Goal: Information Seeking & Learning: Learn about a topic

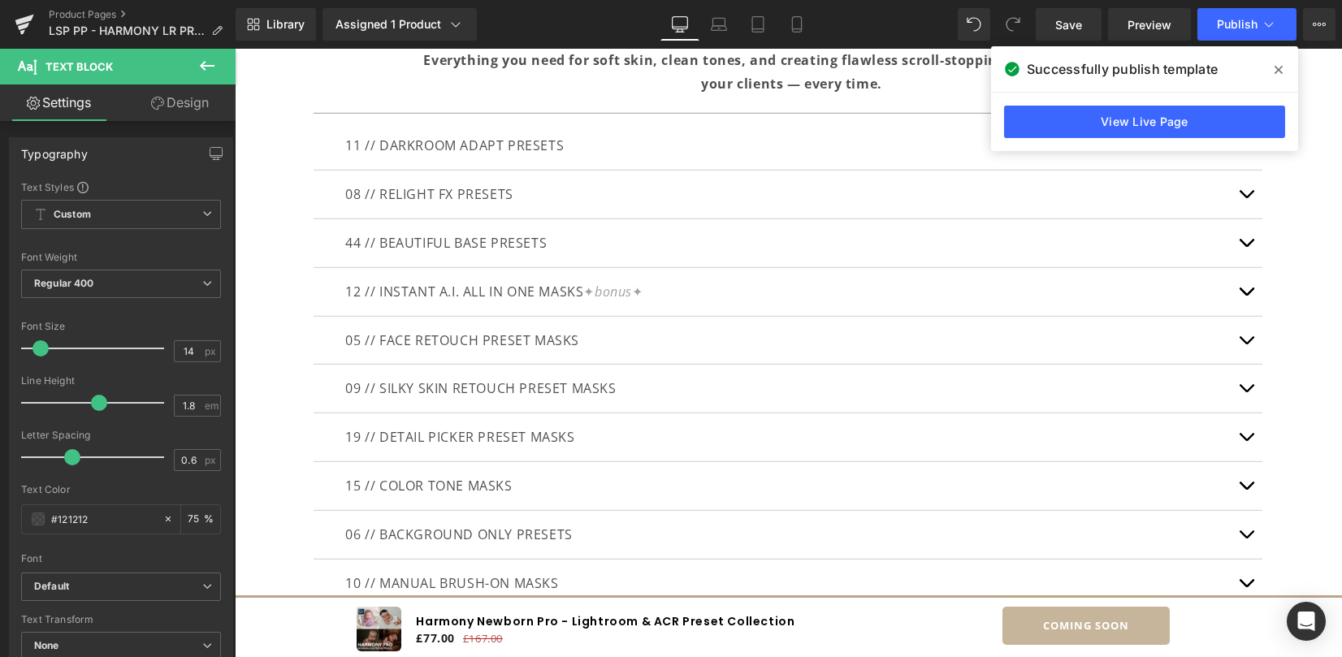
scroll to position [5556, 0]
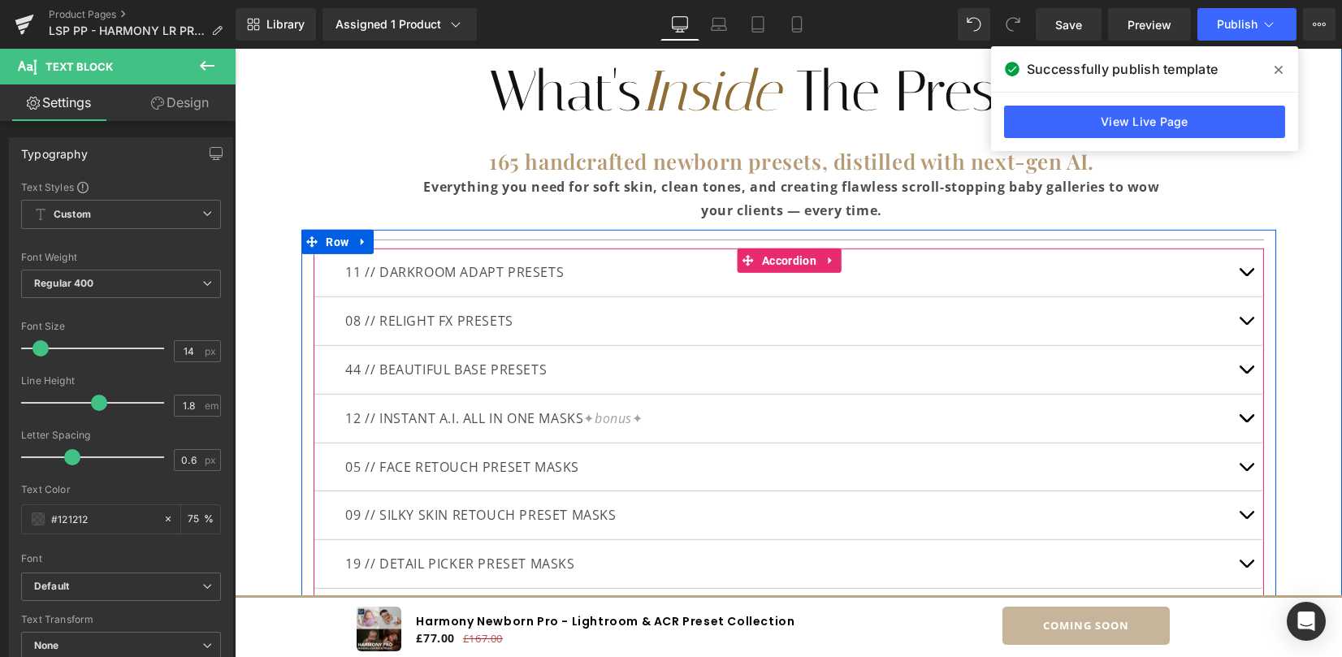
click at [1246, 374] on span "button" at bounding box center [1246, 374] width 0 height 0
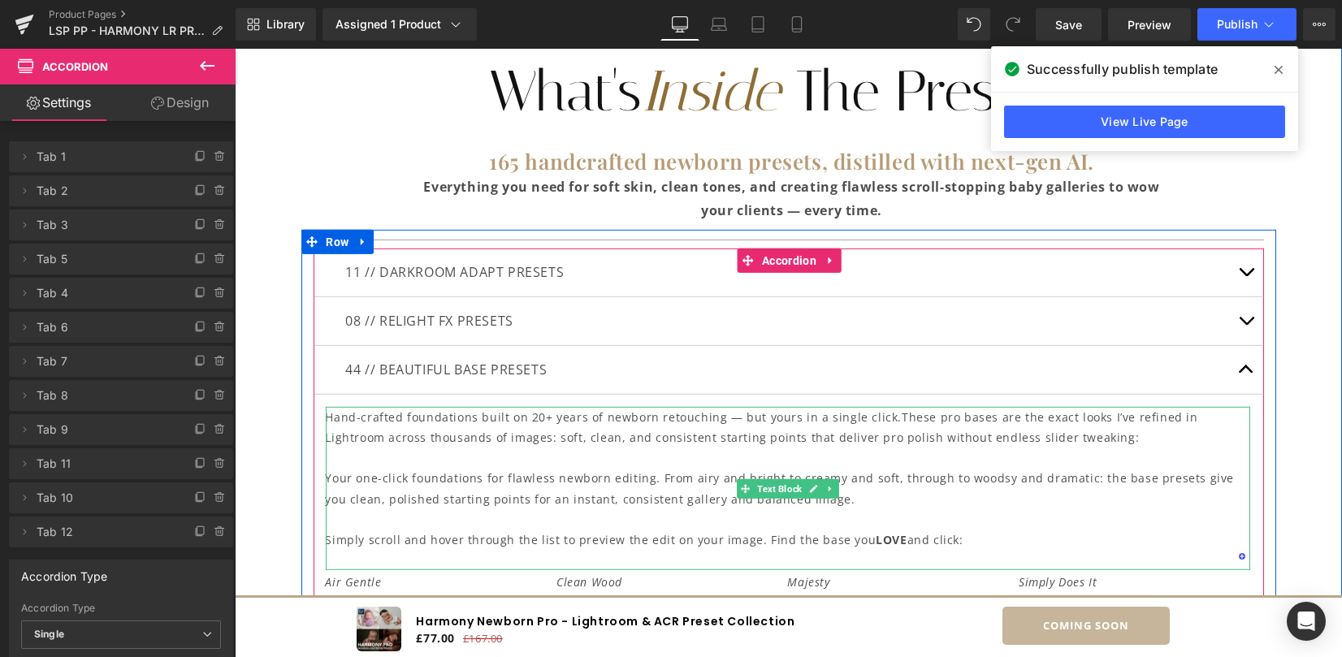
click at [341, 424] on p "Hand-crafted foundations built on 20+ years of newborn retouching — but yours i…" at bounding box center [788, 427] width 924 height 41
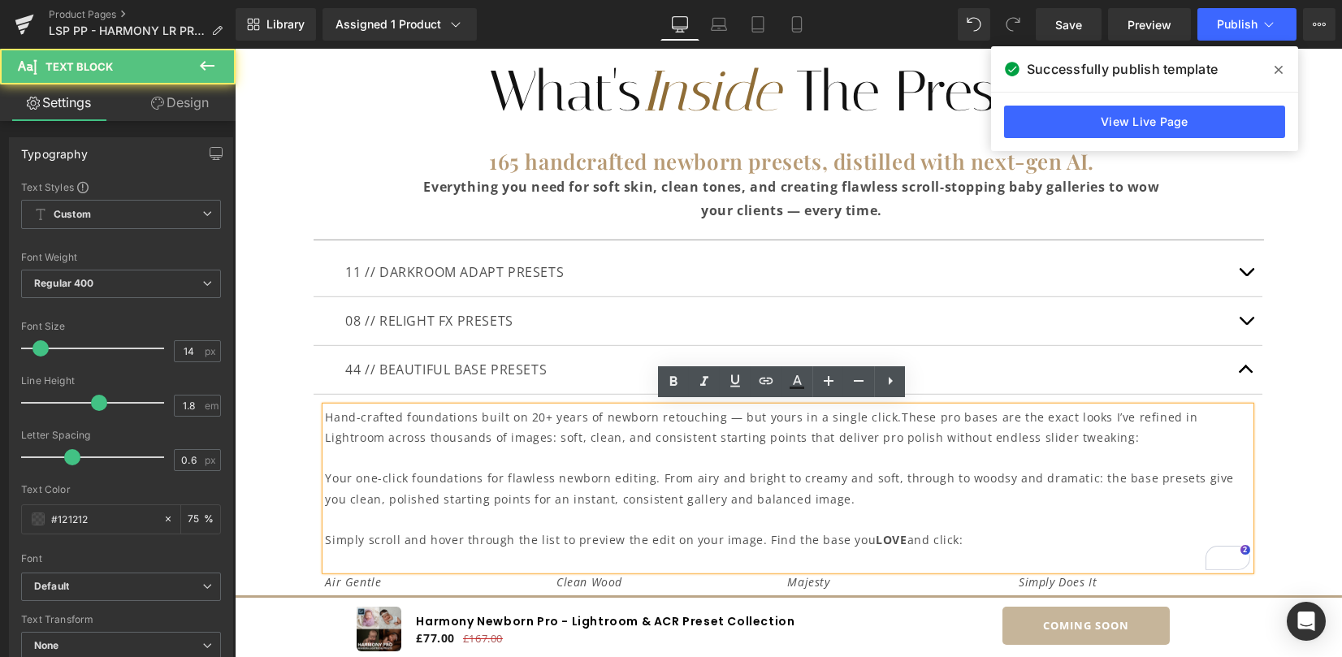
click at [326, 413] on p "Hand-crafted foundations built on 20+ years of newborn retouching — but yours i…" at bounding box center [788, 427] width 924 height 41
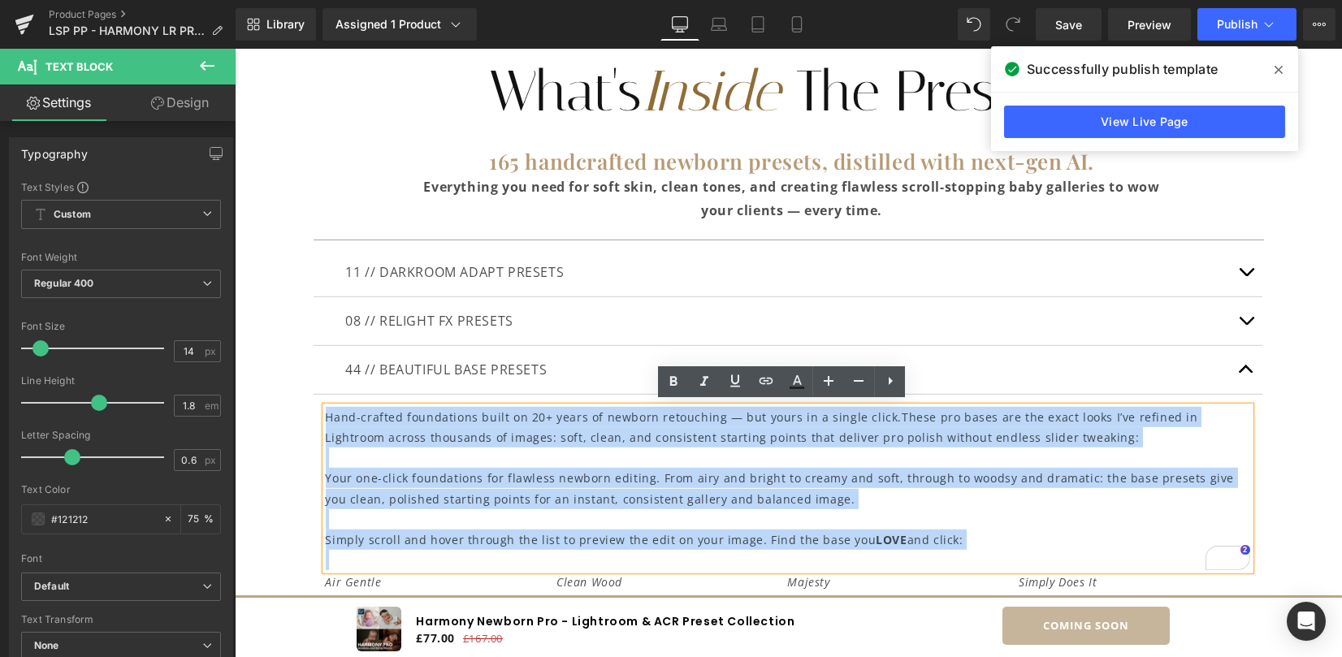
drag, startPoint x: 322, startPoint y: 416, endPoint x: 1054, endPoint y: 551, distance: 745.1
click at [1054, 551] on div "Hand-crafted foundations built on 20+ years of newborn retouching — but yours i…" at bounding box center [788, 489] width 924 height 164
copy div "Hand-crafted foundations built on 20+ years of newborn retouching — but yours i…"
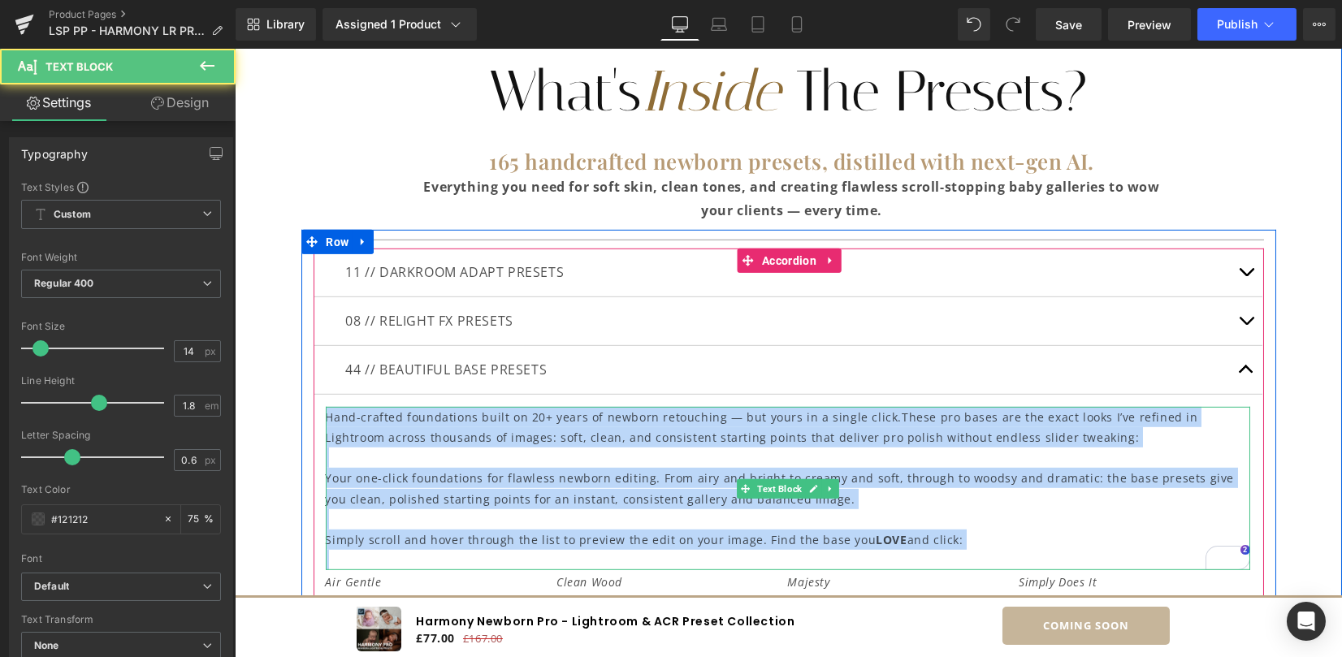
click at [1050, 438] on p "Hand-crafted foundations built on 20+ years of newborn retouching — but yours i…" at bounding box center [788, 427] width 924 height 41
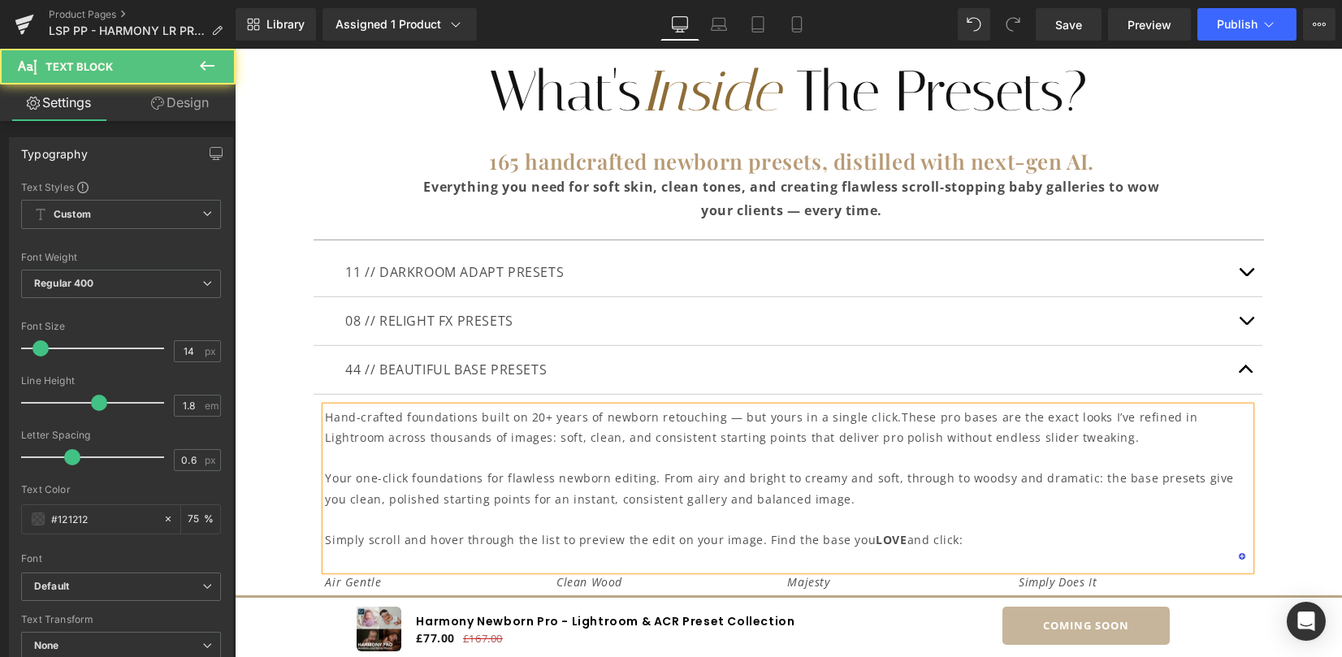
click at [326, 471] on p "Your one-click foundations for flawless newborn editing. From airy and bright t…" at bounding box center [788, 488] width 924 height 41
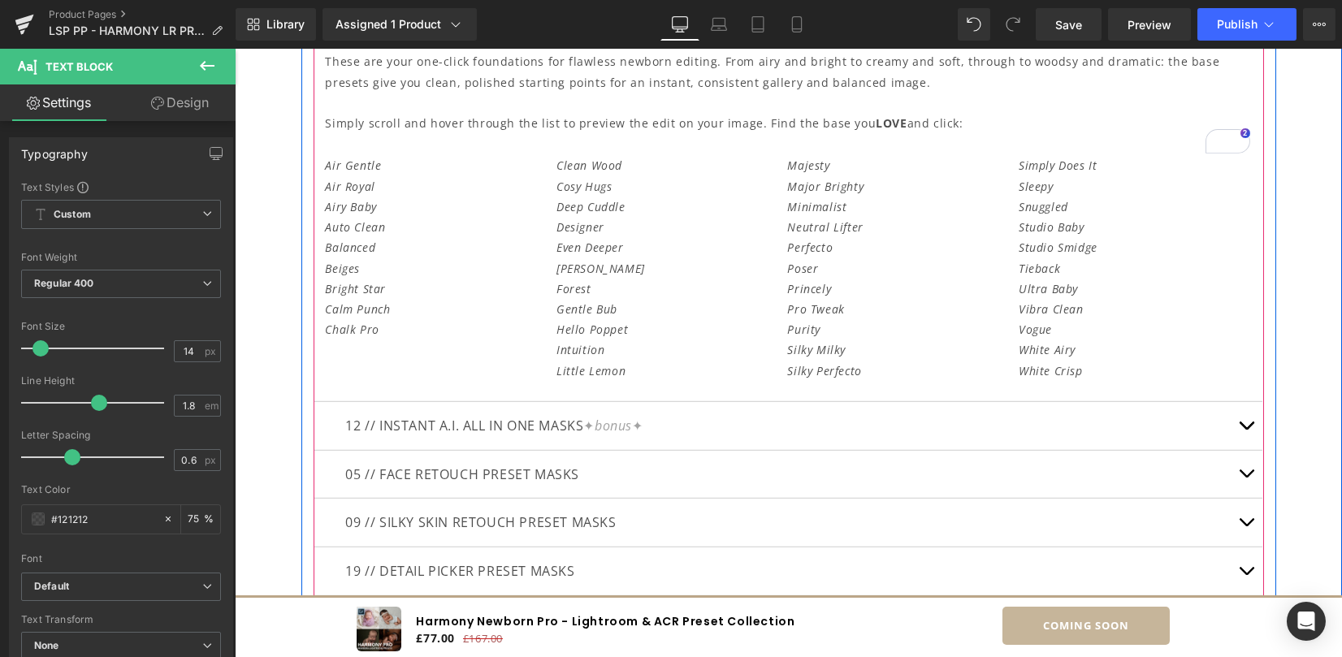
scroll to position [5989, 0]
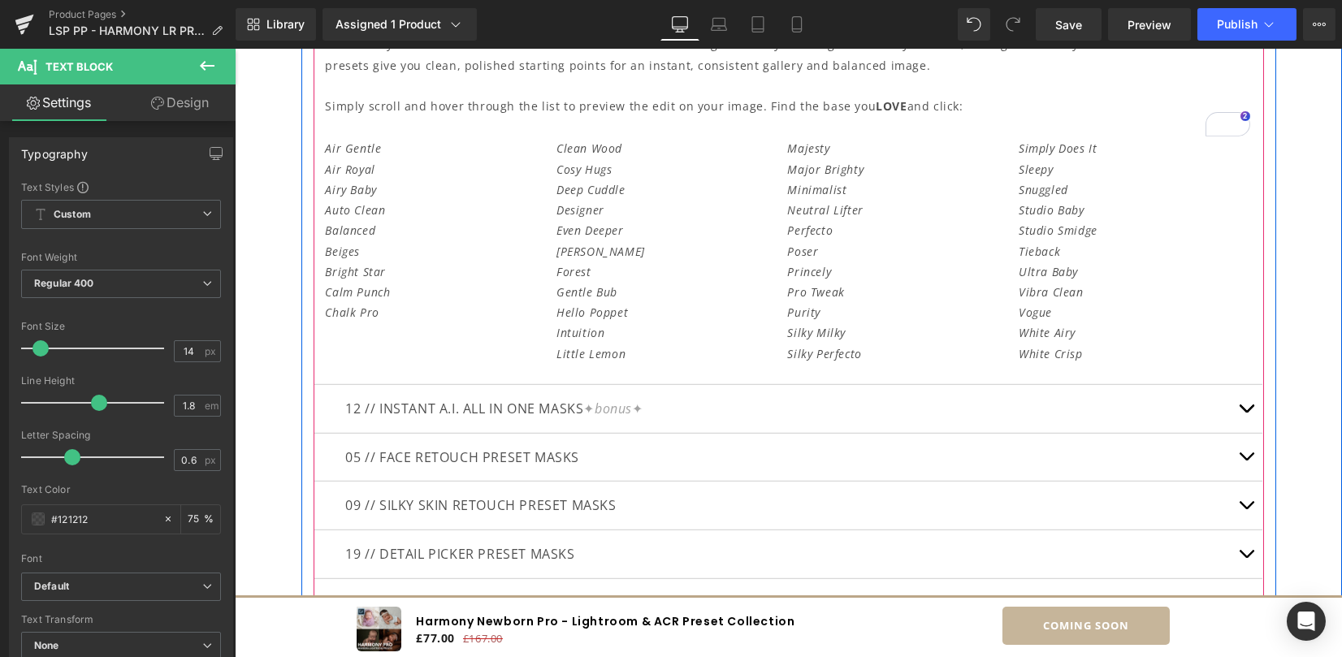
click at [1246, 407] on button "button" at bounding box center [1246, 409] width 32 height 48
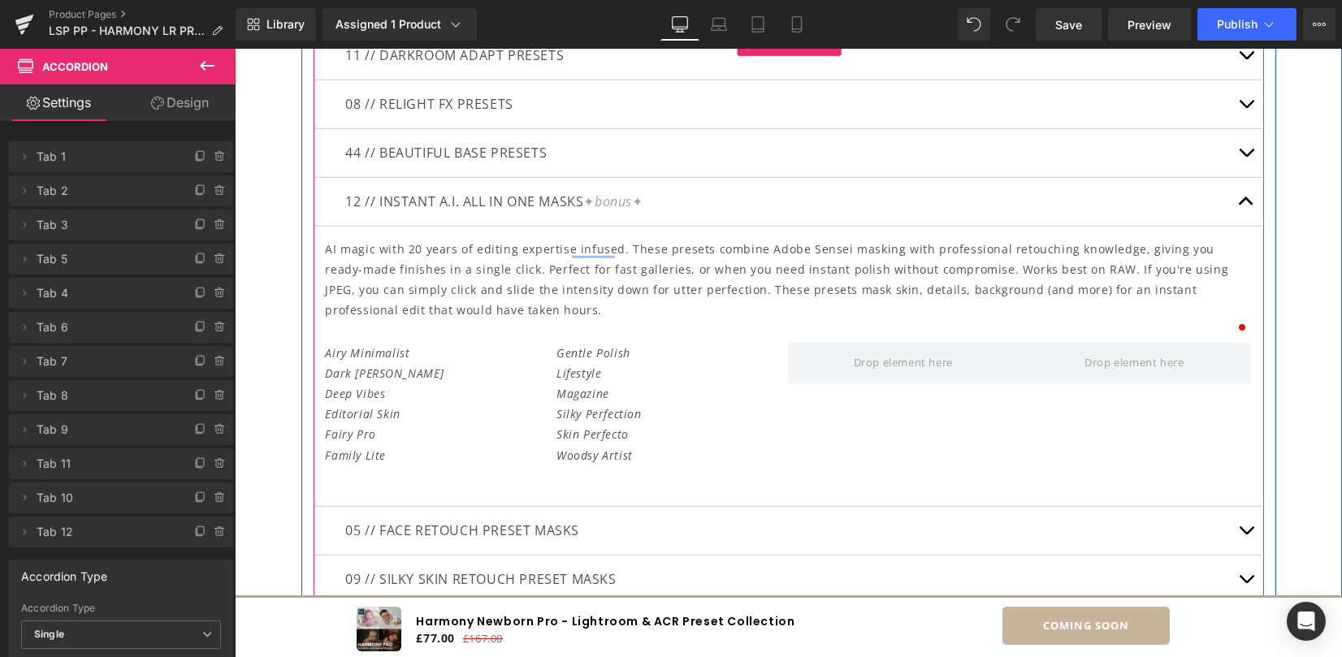
scroll to position [5781, 0]
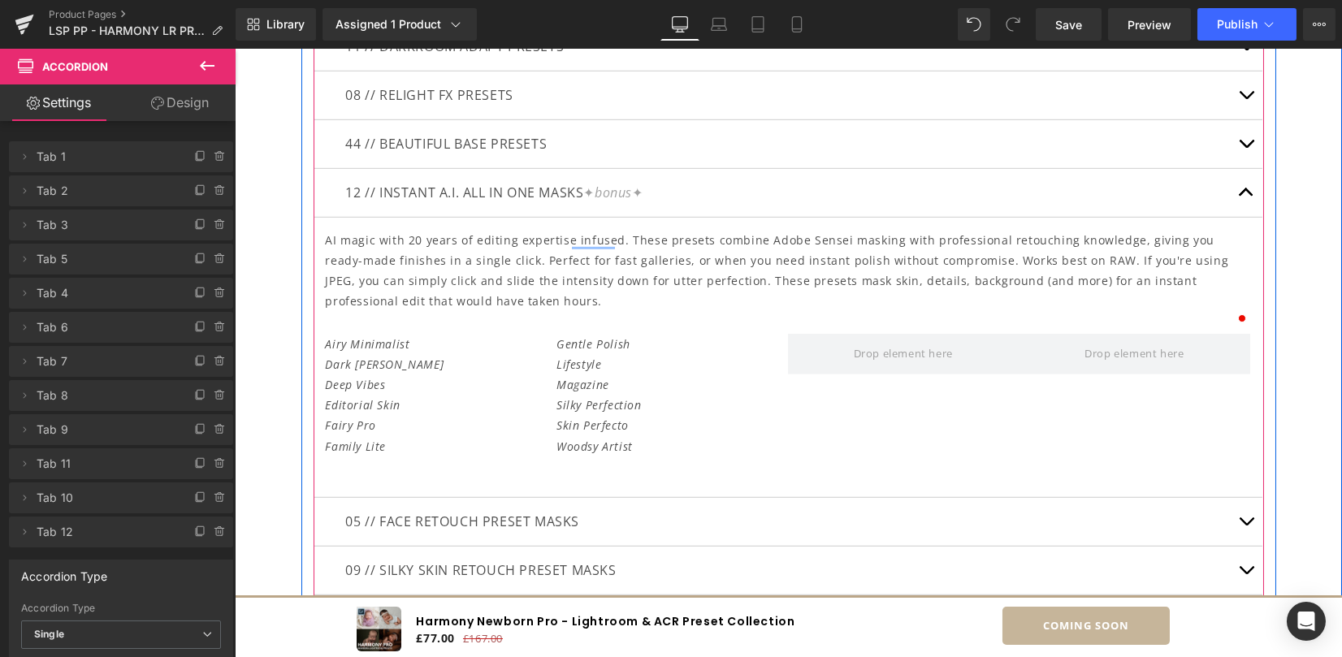
click at [334, 256] on p "AI magic with 20 years of editing expertise infused. These presets combine Adob…" at bounding box center [788, 271] width 924 height 82
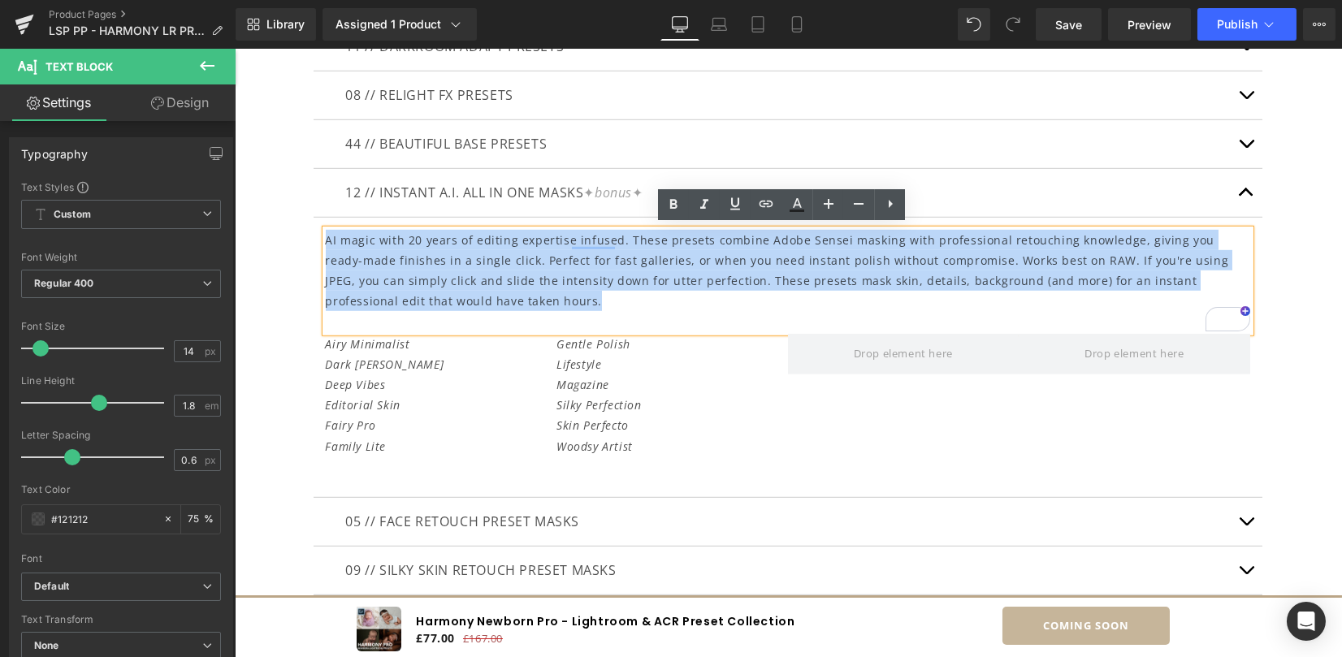
drag, startPoint x: 319, startPoint y: 238, endPoint x: 952, endPoint y: 292, distance: 635.0
click at [952, 292] on p "AI magic with 20 years of editing expertise infused. These presets combine Adob…" at bounding box center [788, 271] width 924 height 82
copy p "AI magic with 20 years of editing expertise infused. These presets combine Adob…"
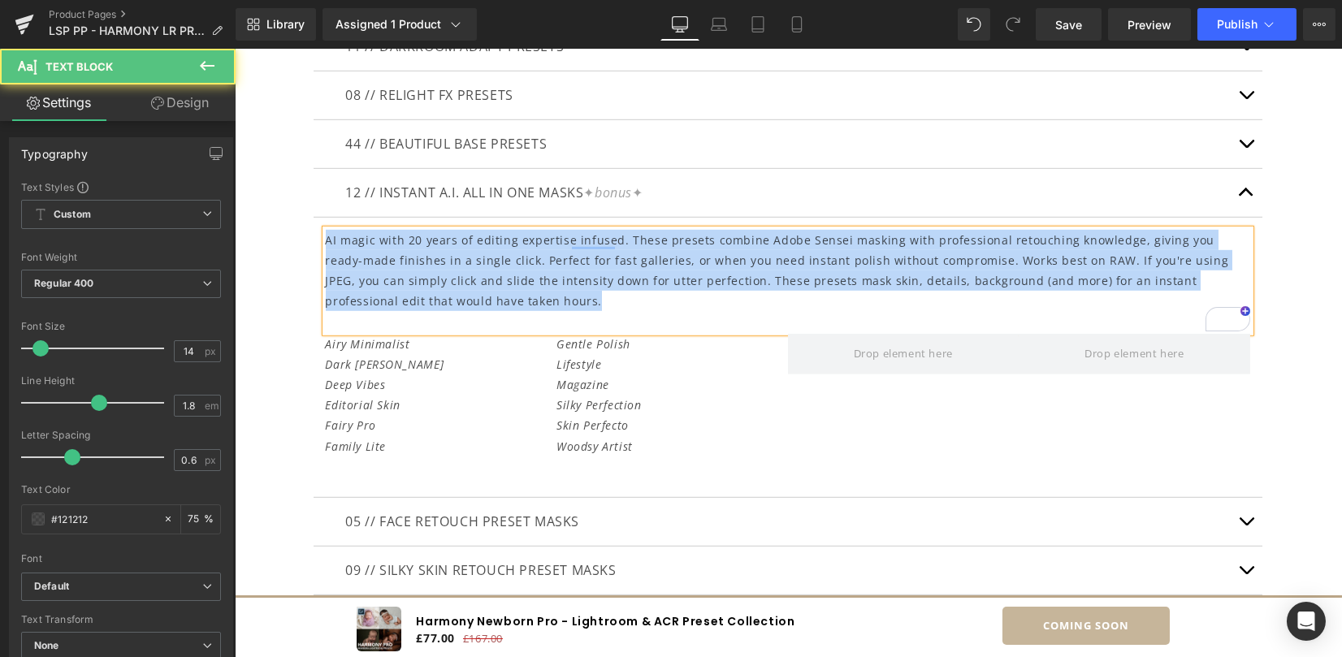
click at [818, 274] on p "AI magic with 20 years of editing expertise infused. These presets combine Adob…" at bounding box center [788, 271] width 924 height 82
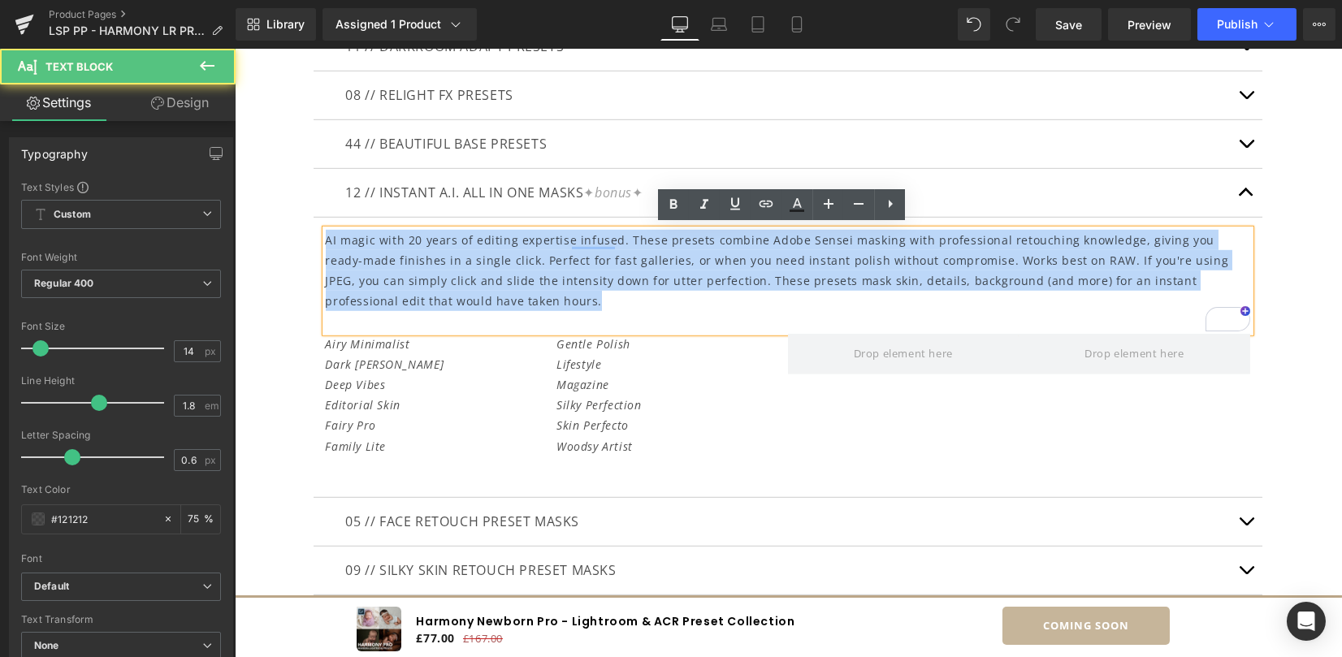
click at [818, 274] on p "AI magic with 20 years of editing expertise infused. These presets combine Adob…" at bounding box center [788, 271] width 924 height 82
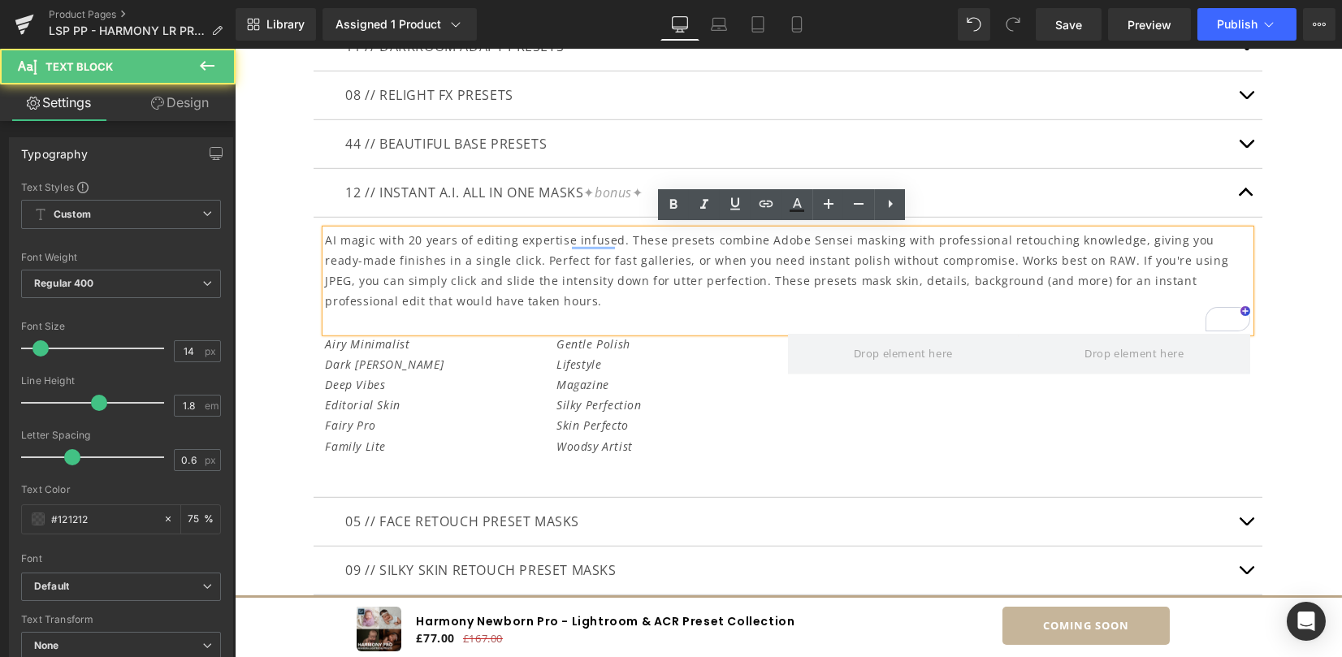
click at [857, 274] on p "AI magic with 20 years of editing expertise infused. These presets combine Adob…" at bounding box center [788, 271] width 924 height 82
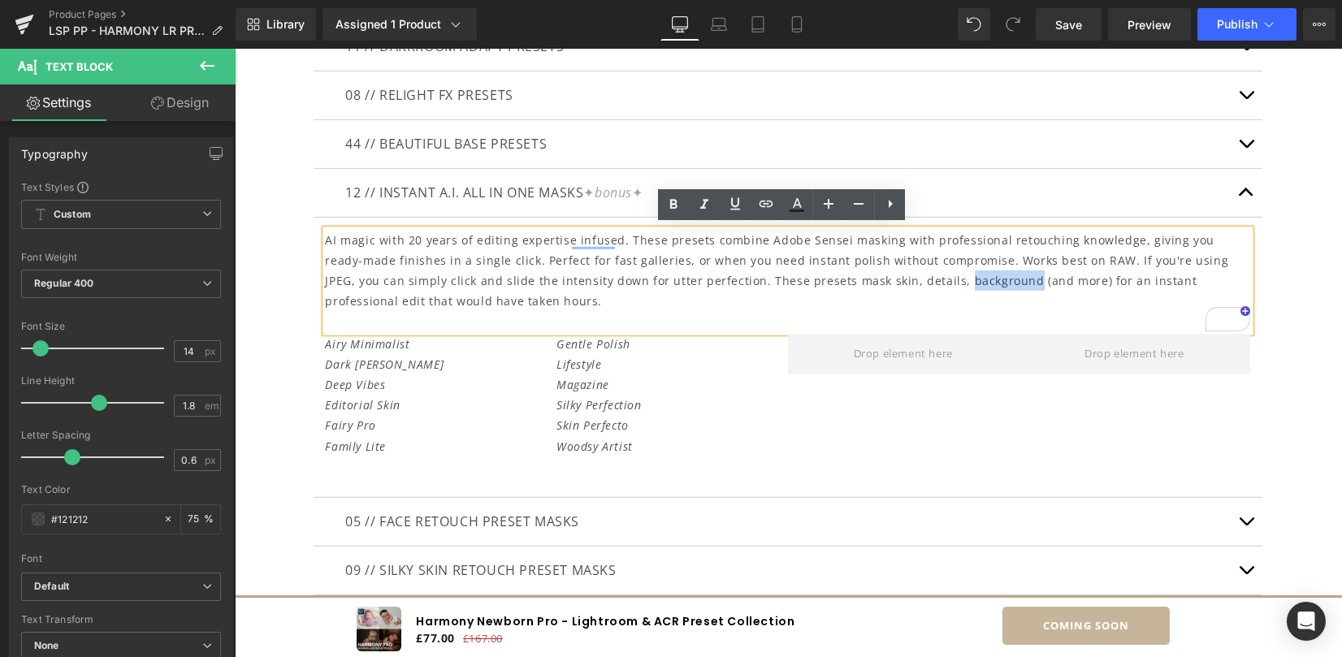
drag, startPoint x: 863, startPoint y: 275, endPoint x: 932, endPoint y: 275, distance: 68.2
click at [932, 275] on p "AI magic with 20 years of editing expertise infused. These presets combine Adob…" at bounding box center [788, 271] width 924 height 82
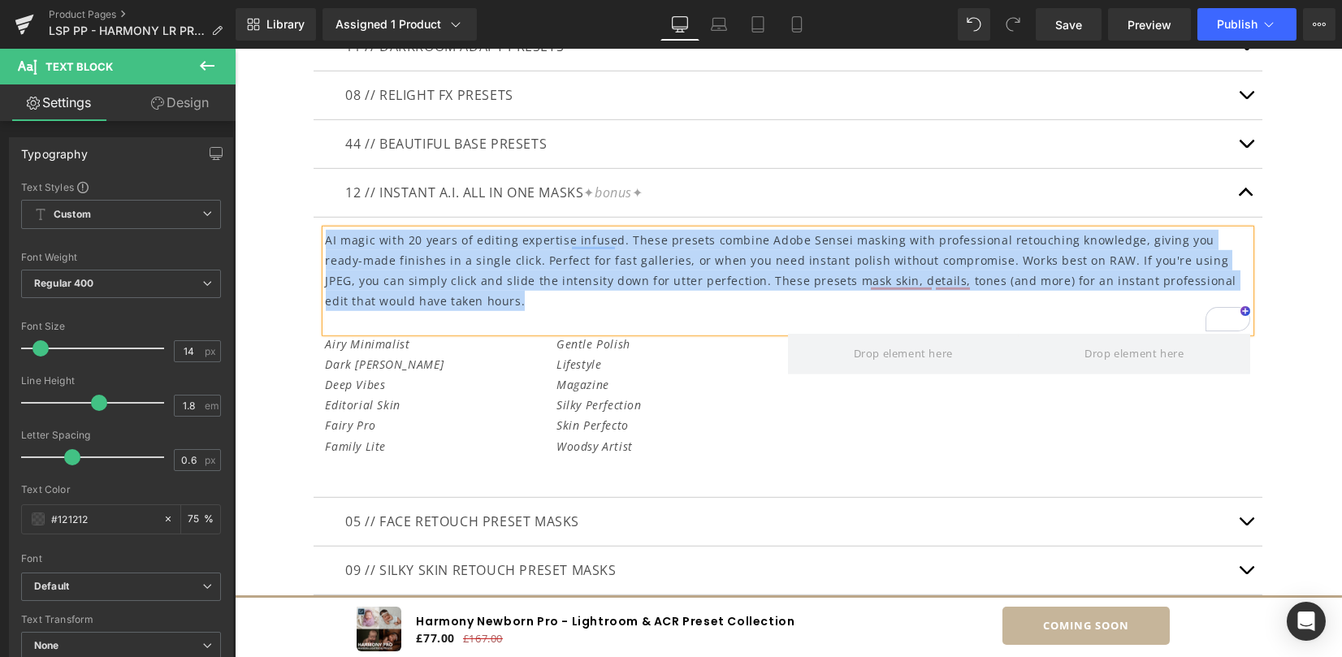
drag, startPoint x: 432, startPoint y: 297, endPoint x: 322, endPoint y: 237, distance: 125.8
click at [326, 237] on p "AI magic with 20 years of editing expertise infused. These presets combine Adob…" at bounding box center [788, 271] width 924 height 82
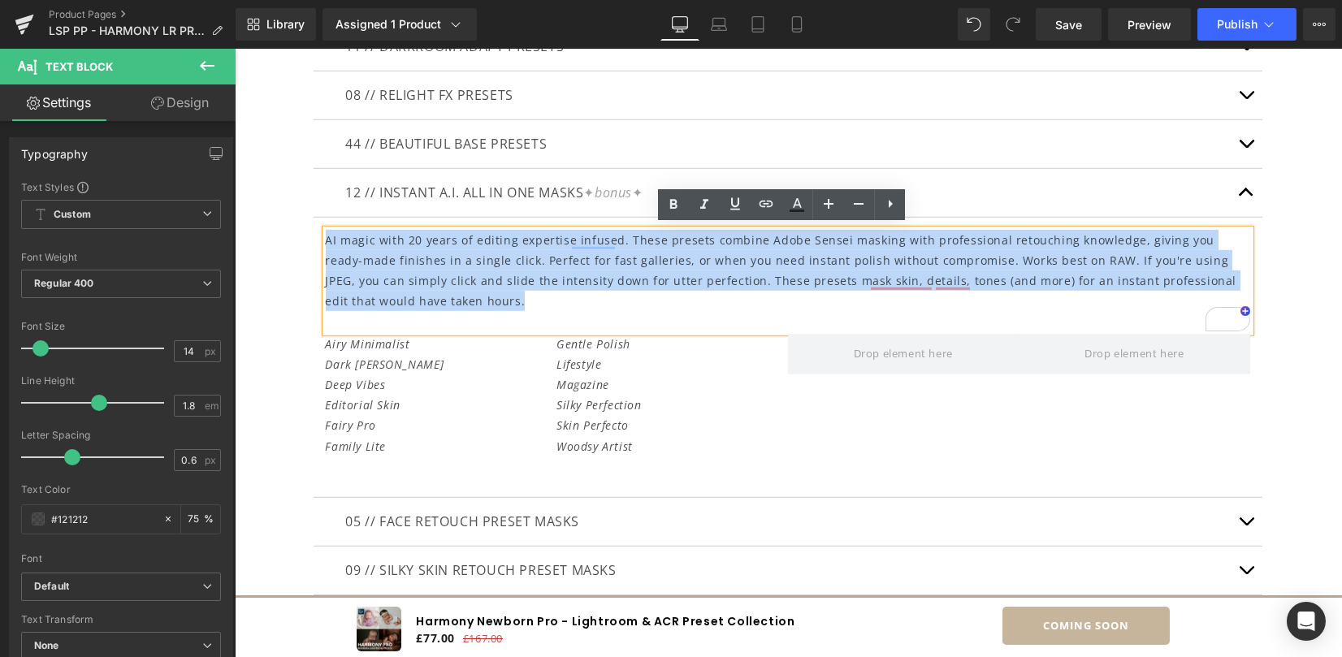
copy p "AI magic with 20 years of editing expertise infused. These presets combine Adob…"
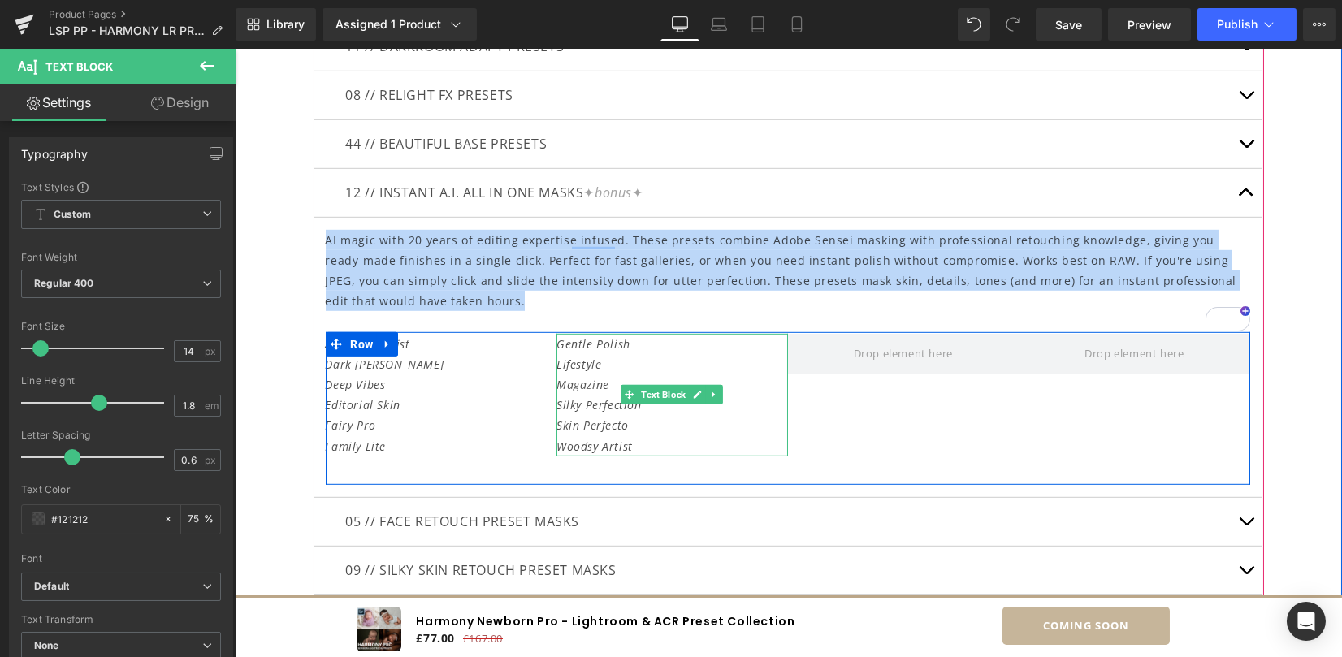
scroll to position [5890, 0]
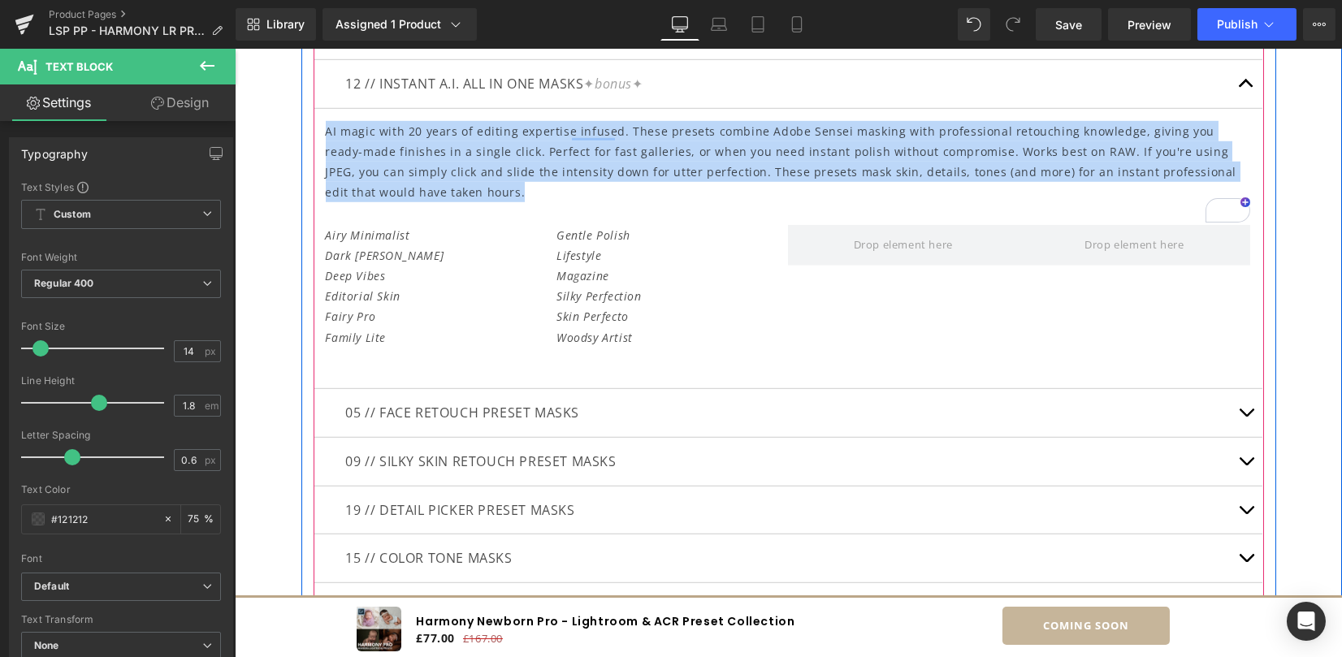
click at [1236, 404] on button "button" at bounding box center [1246, 413] width 32 height 48
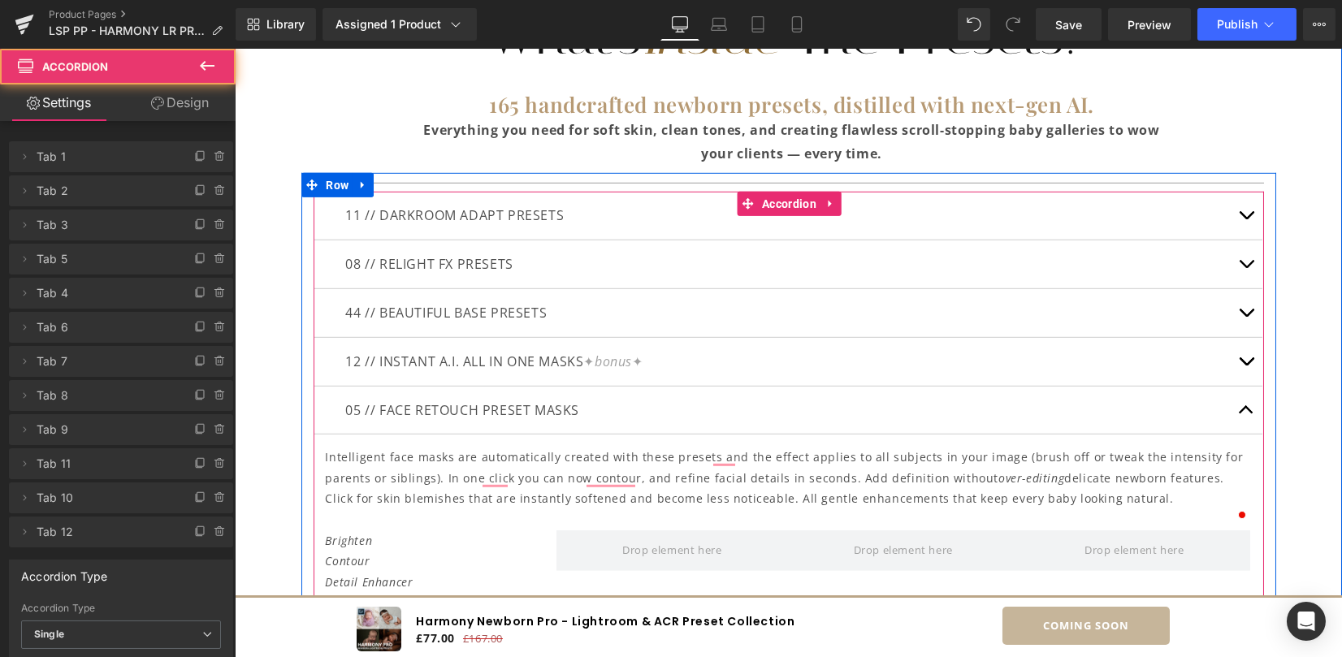
scroll to position [5718, 0]
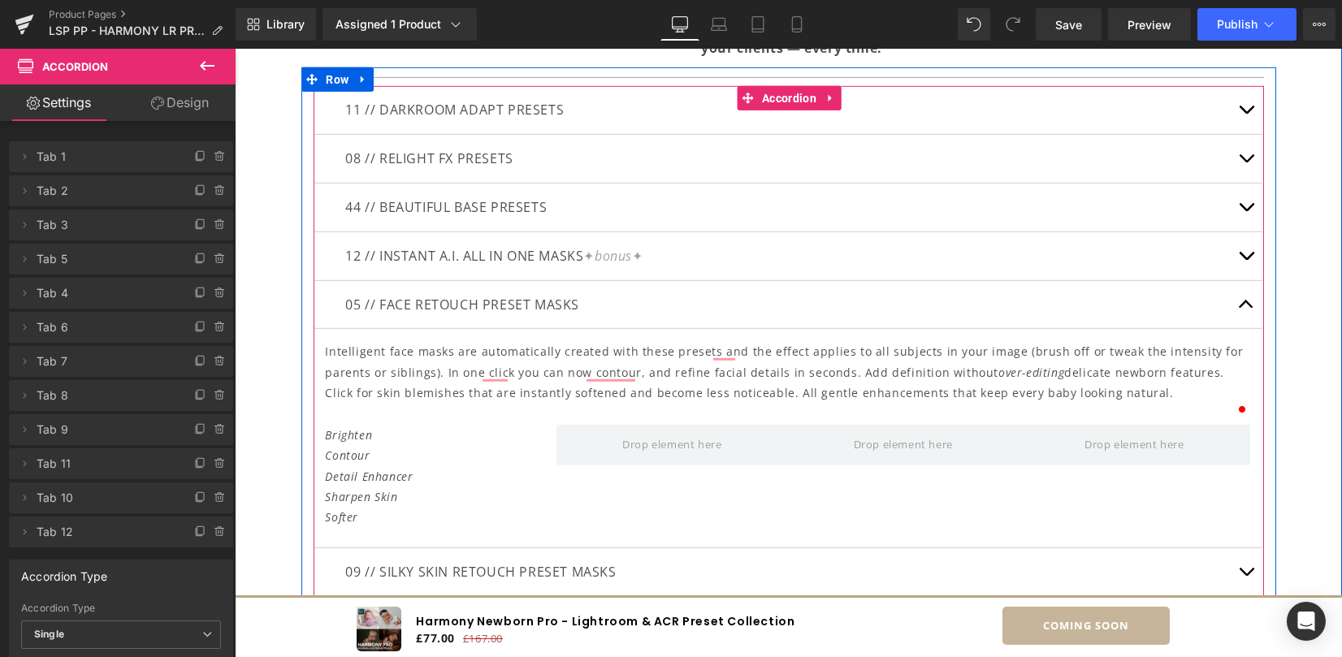
click at [411, 369] on p "Intelligent face masks are automatically created with these presets and the eff…" at bounding box center [788, 372] width 924 height 62
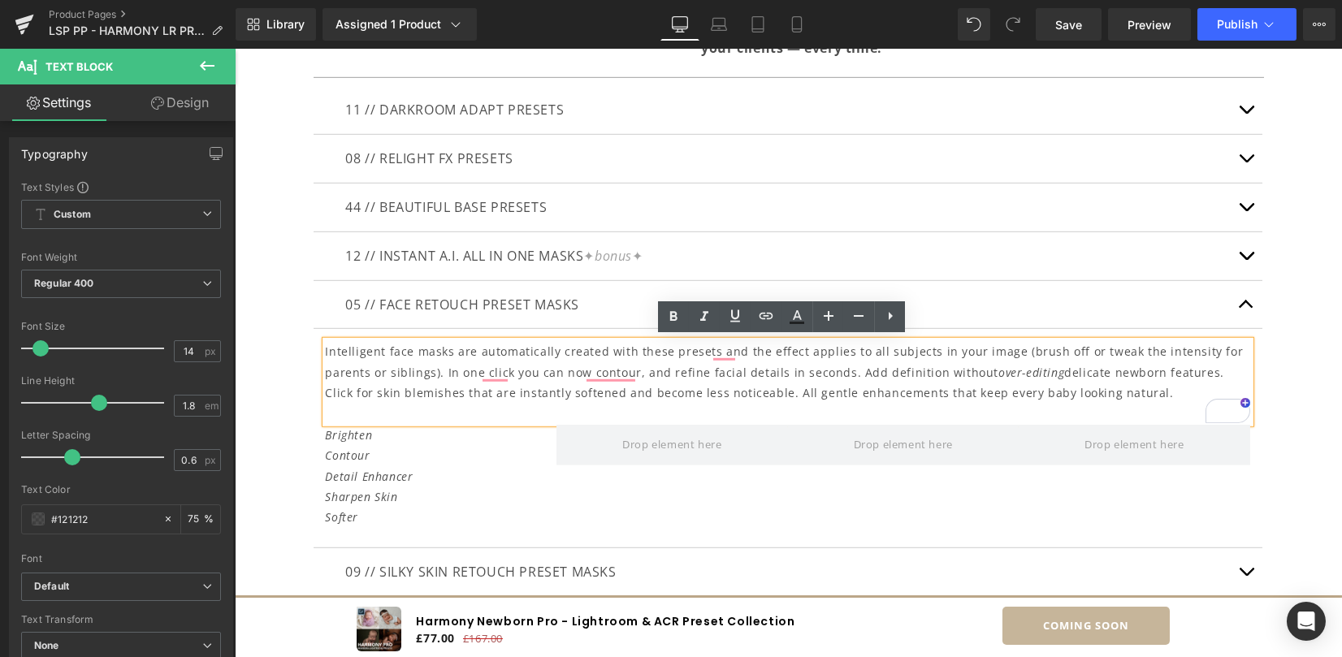
drag, startPoint x: 319, startPoint y: 348, endPoint x: 1127, endPoint y: 394, distance: 808.6
click at [1126, 394] on p "Intelligent face masks are automatically created with these presets and the eff…" at bounding box center [788, 372] width 924 height 62
copy p "Intelligent face masks are automatically created with these presets and the eff…"
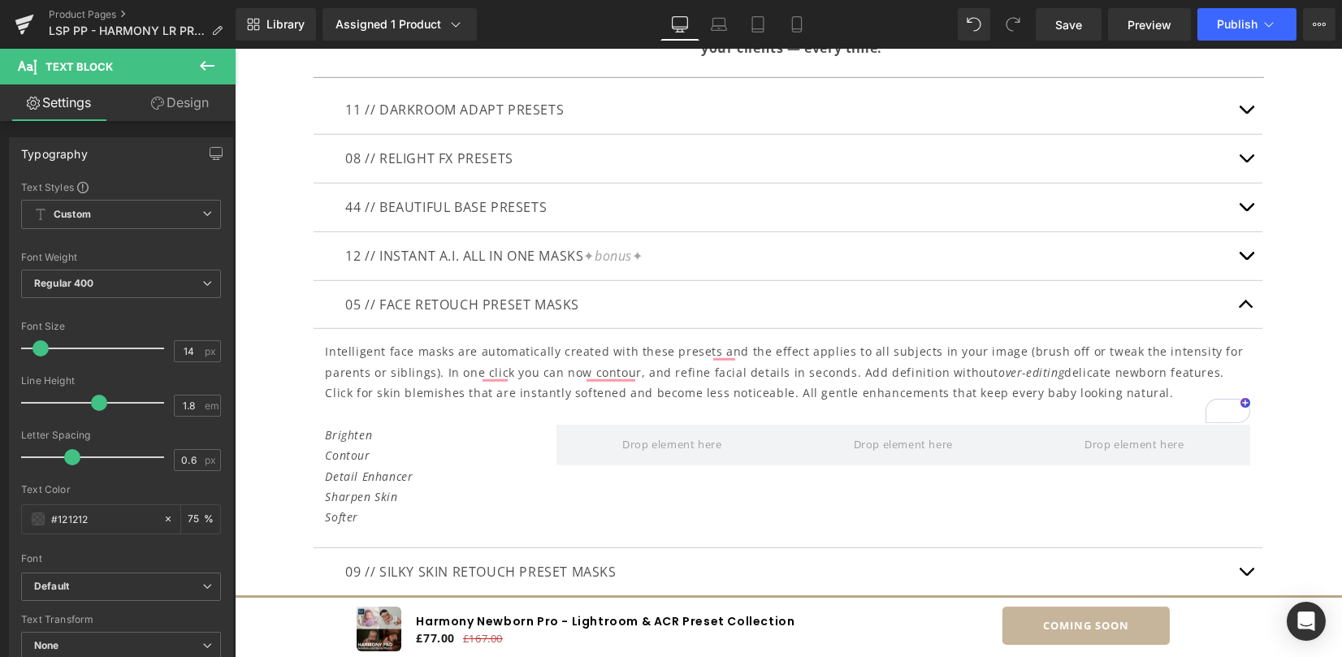
scroll to position [5718, 0]
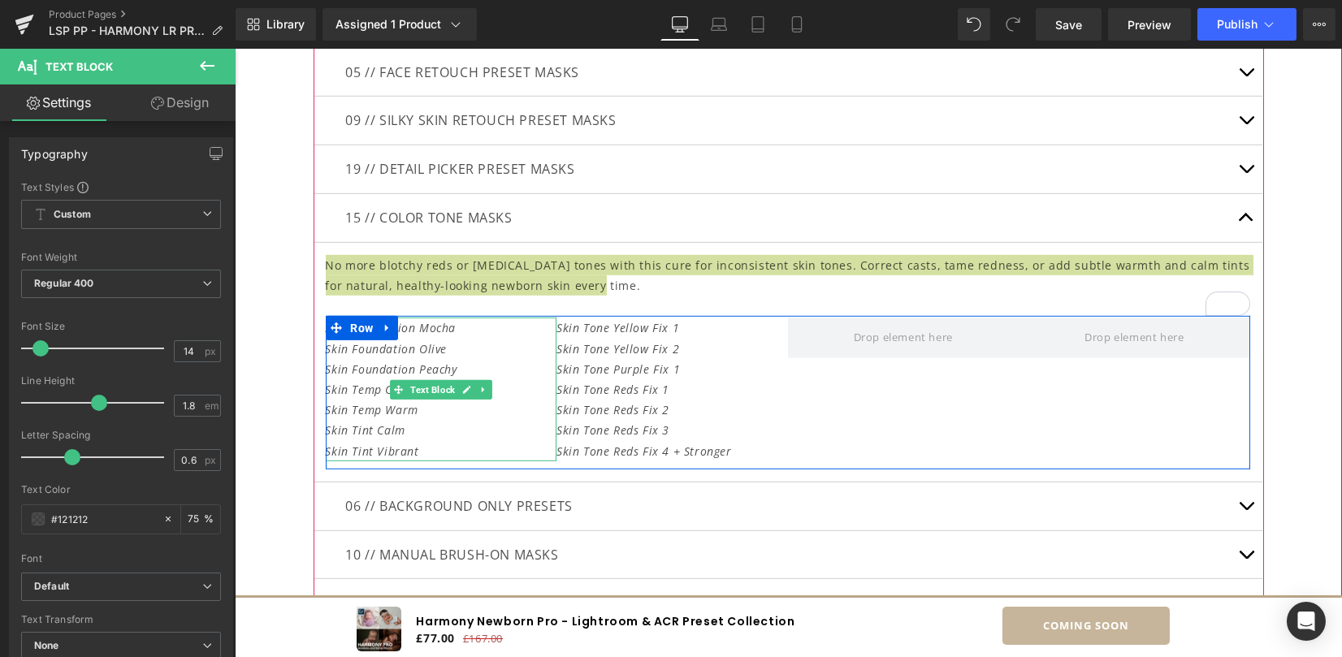
scroll to position [5956, 0]
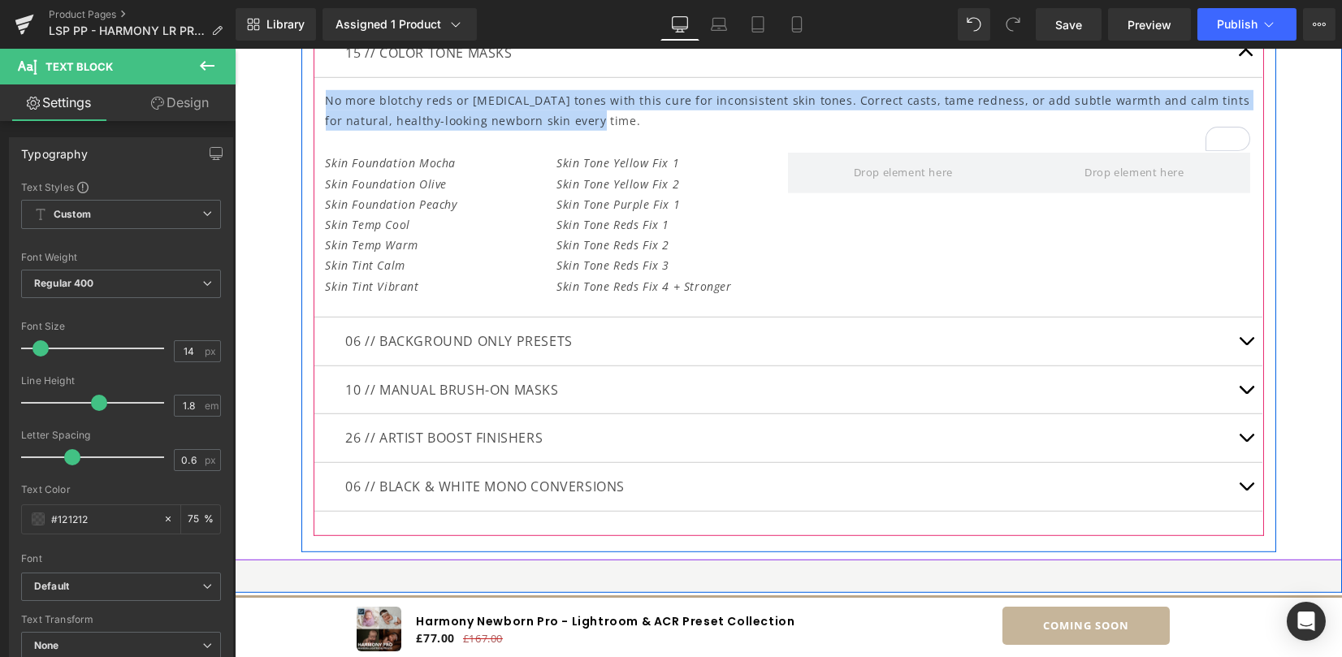
scroll to position [6173, 0]
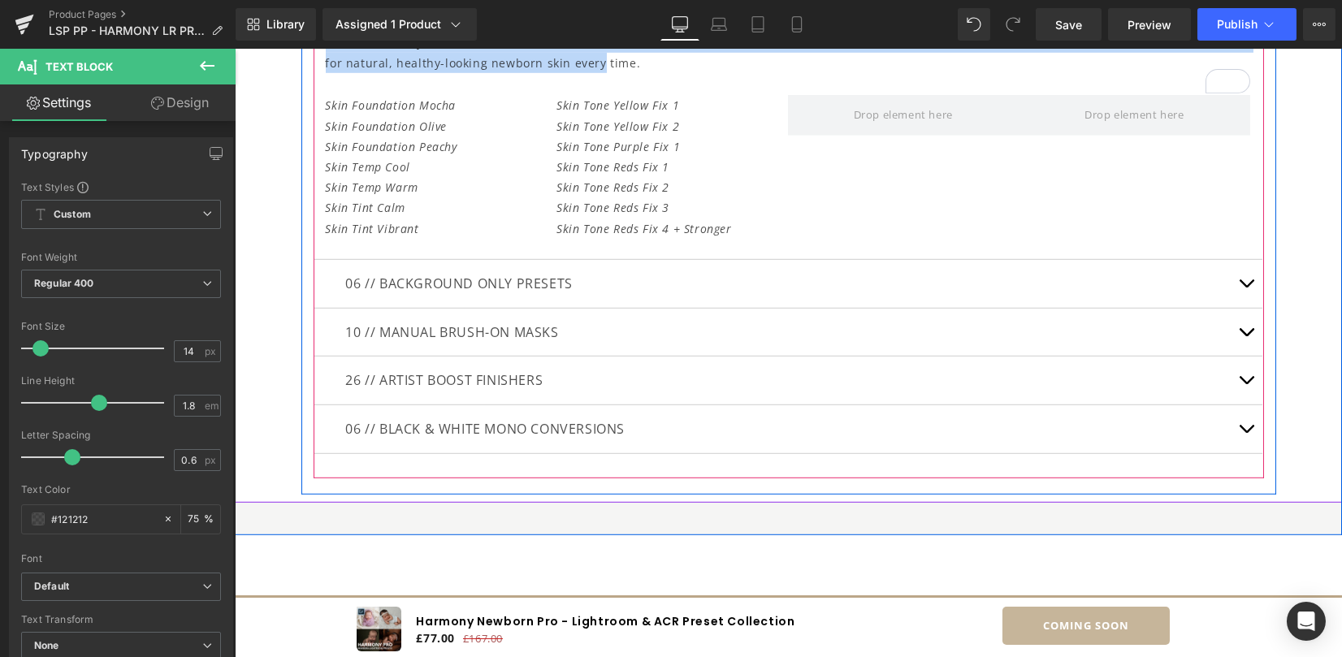
click at [1239, 278] on button "button" at bounding box center [1246, 284] width 32 height 48
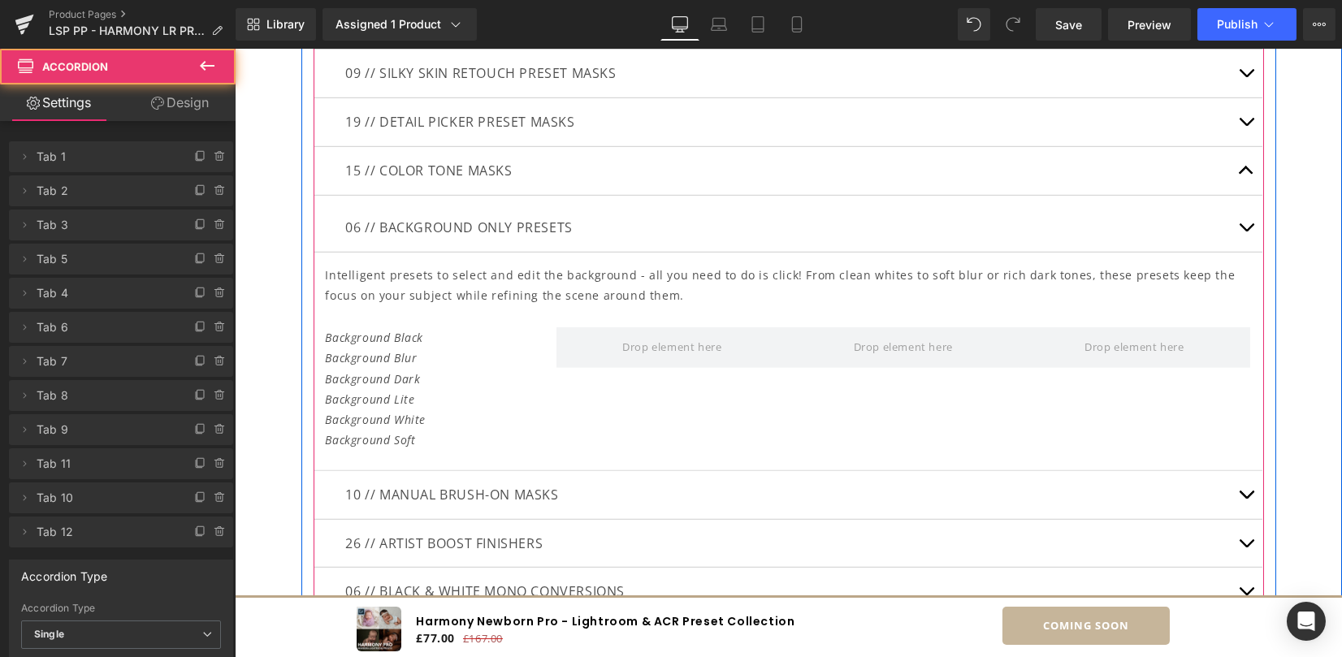
scroll to position [5933, 0]
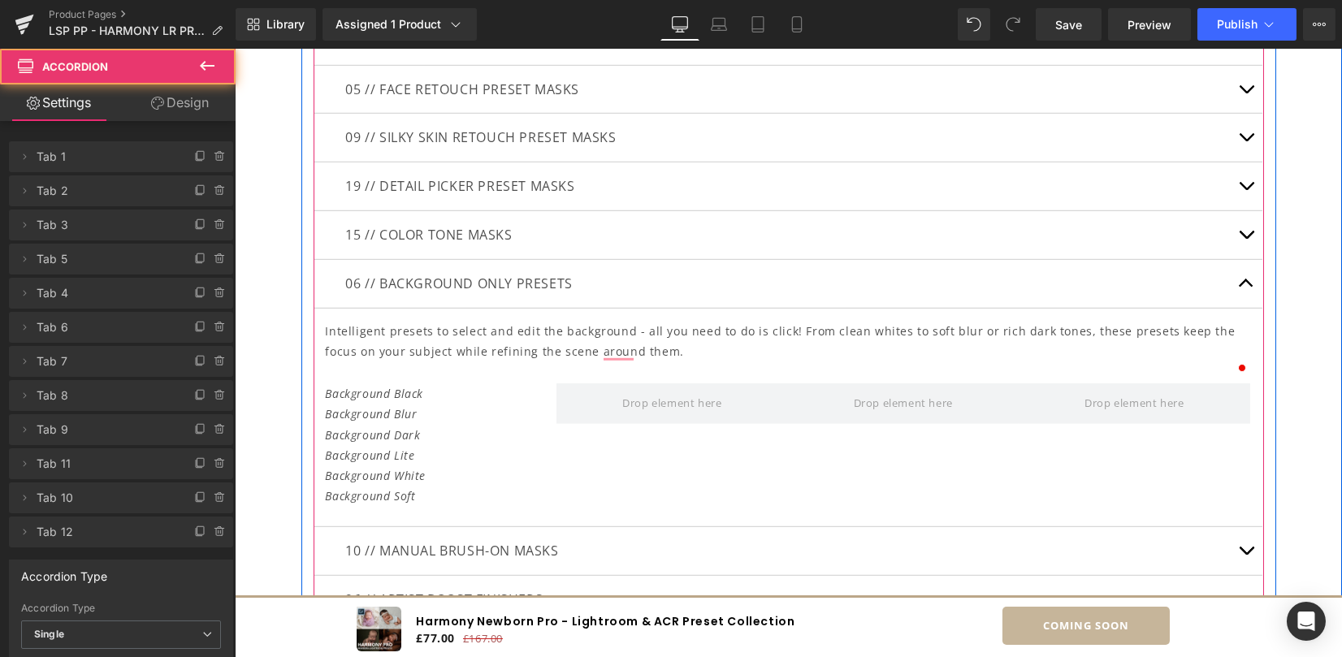
click at [644, 340] on p "Intelligent presets to select and edit the background - all you need to do is c…" at bounding box center [788, 341] width 924 height 41
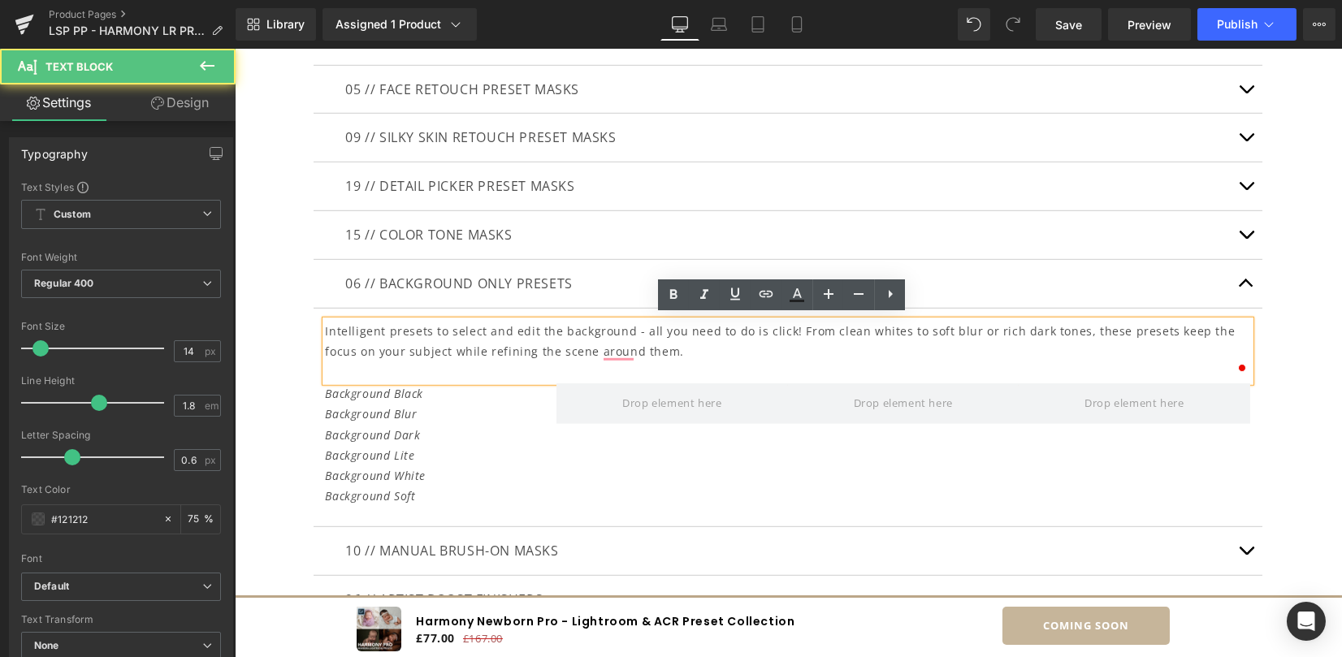
click at [644, 341] on p "Intelligent presets to select and edit the background - all you need to do is c…" at bounding box center [788, 341] width 924 height 41
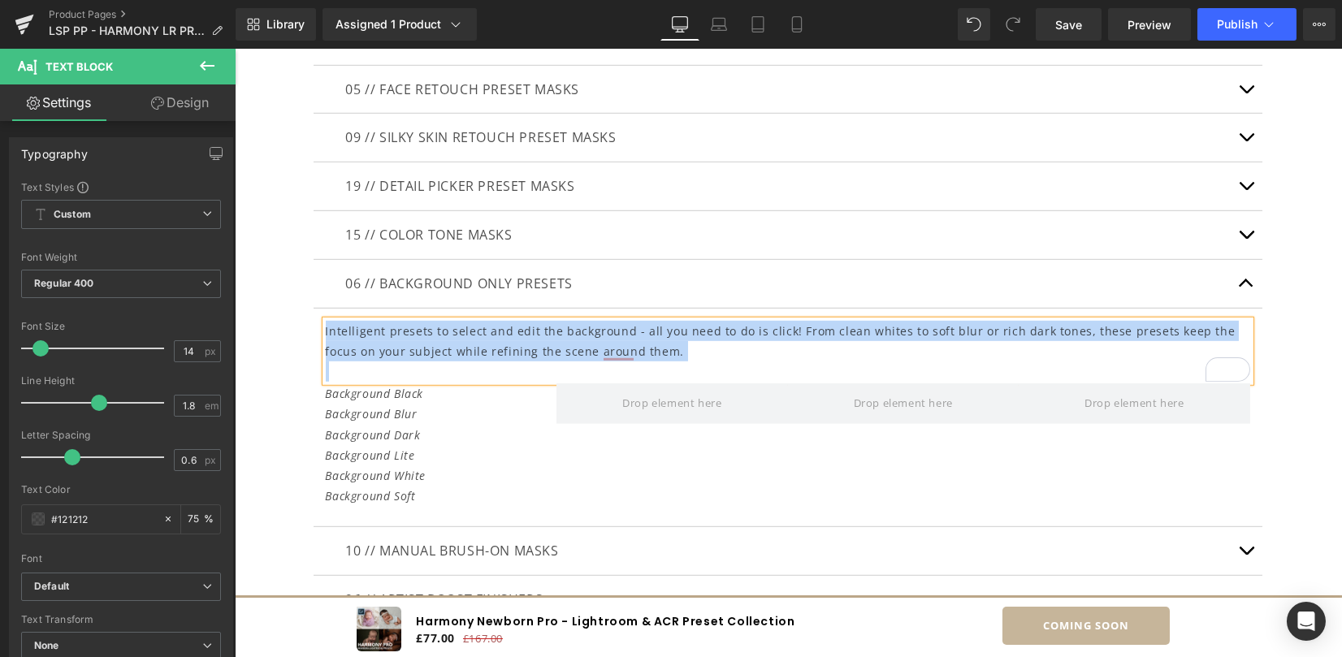
copy p "Intelligent presets to select and edit the background - all you need to do is c…"
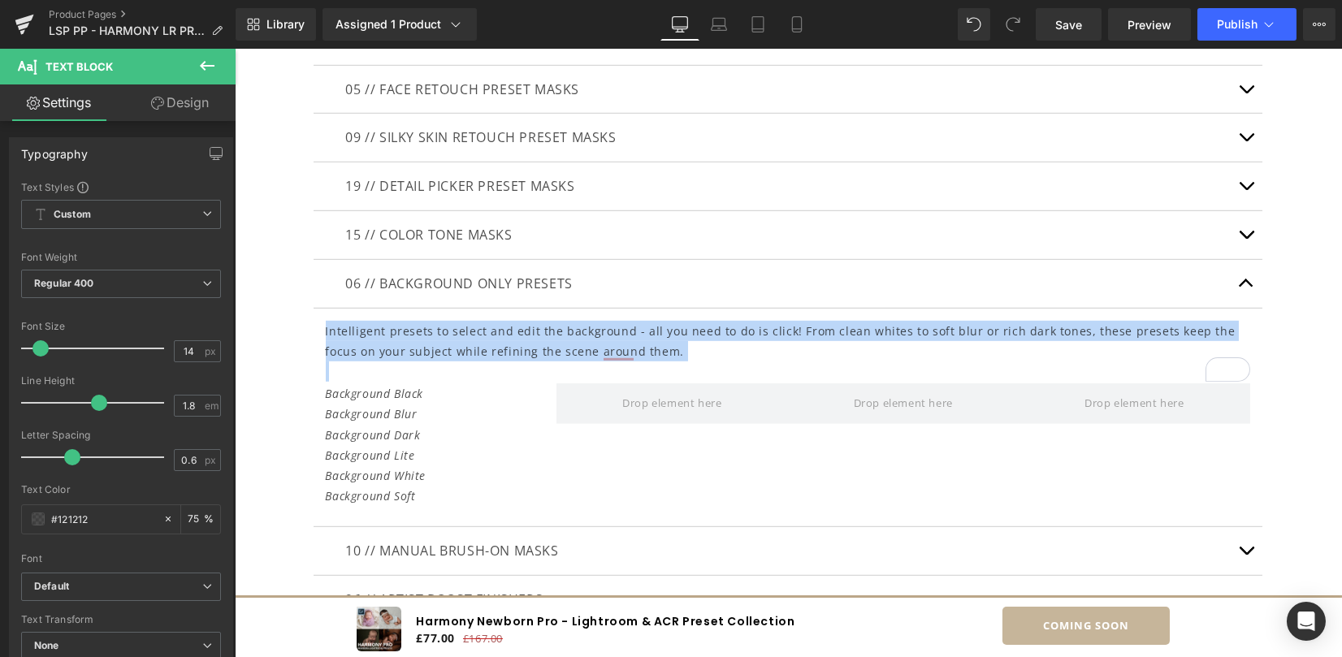
scroll to position [5933, 0]
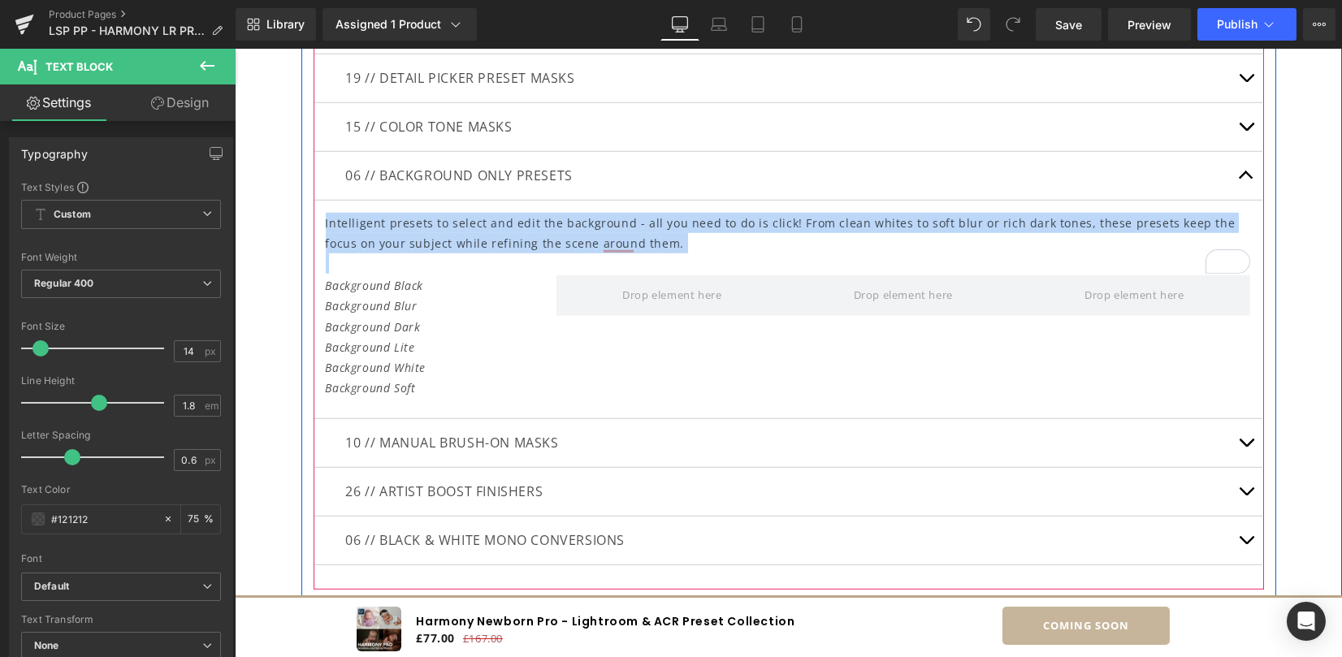
click at [1241, 435] on button "button" at bounding box center [1246, 443] width 32 height 48
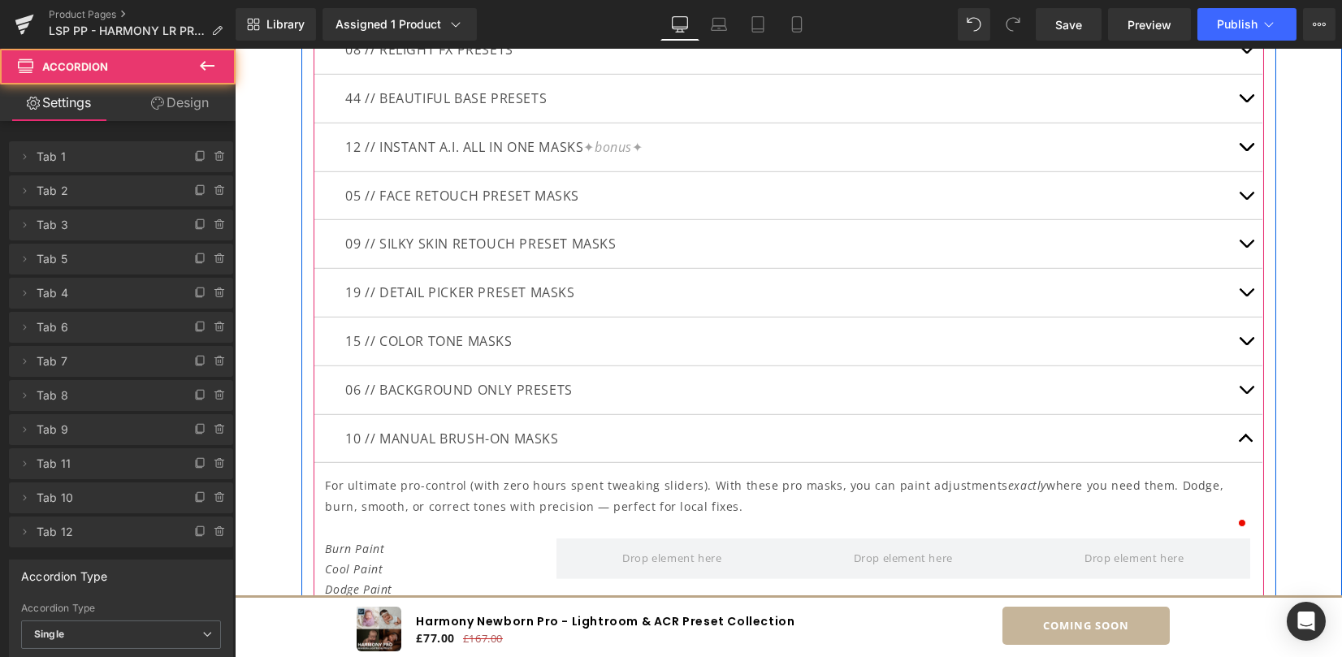
scroll to position [5930, 0]
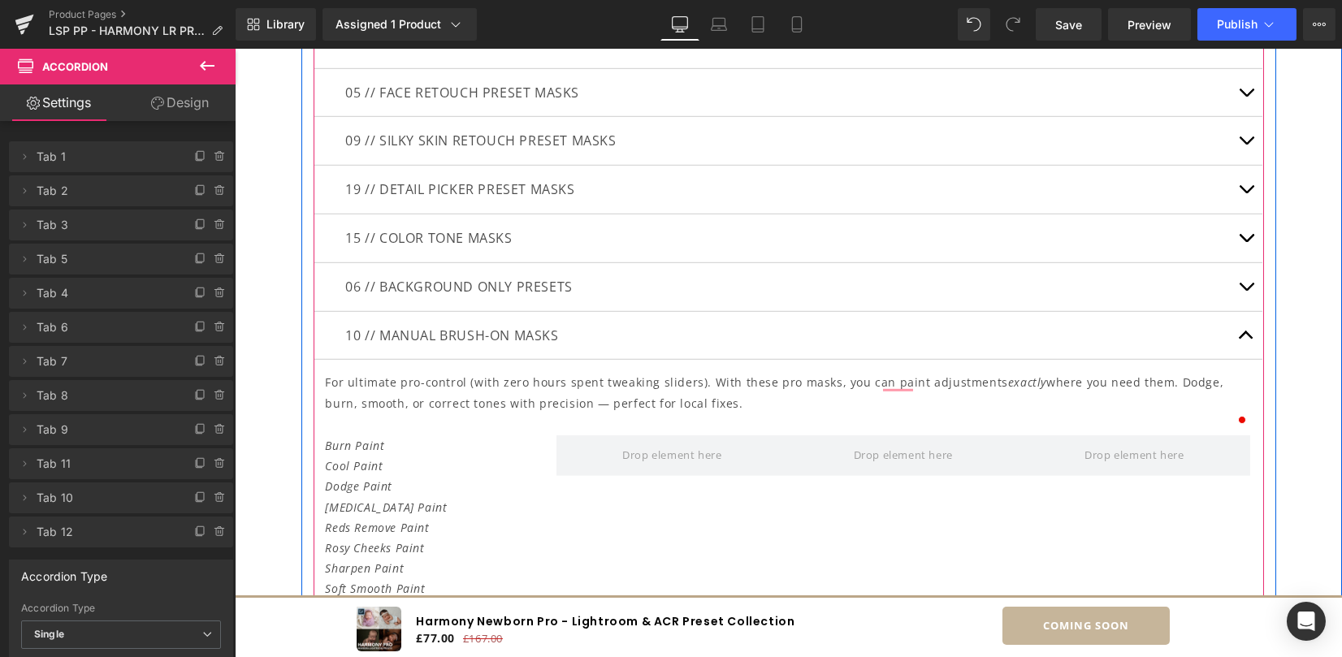
click at [394, 392] on p "For ultimate pro-control (with zero hours spent tweaking sliders). With these p…" at bounding box center [788, 392] width 924 height 41
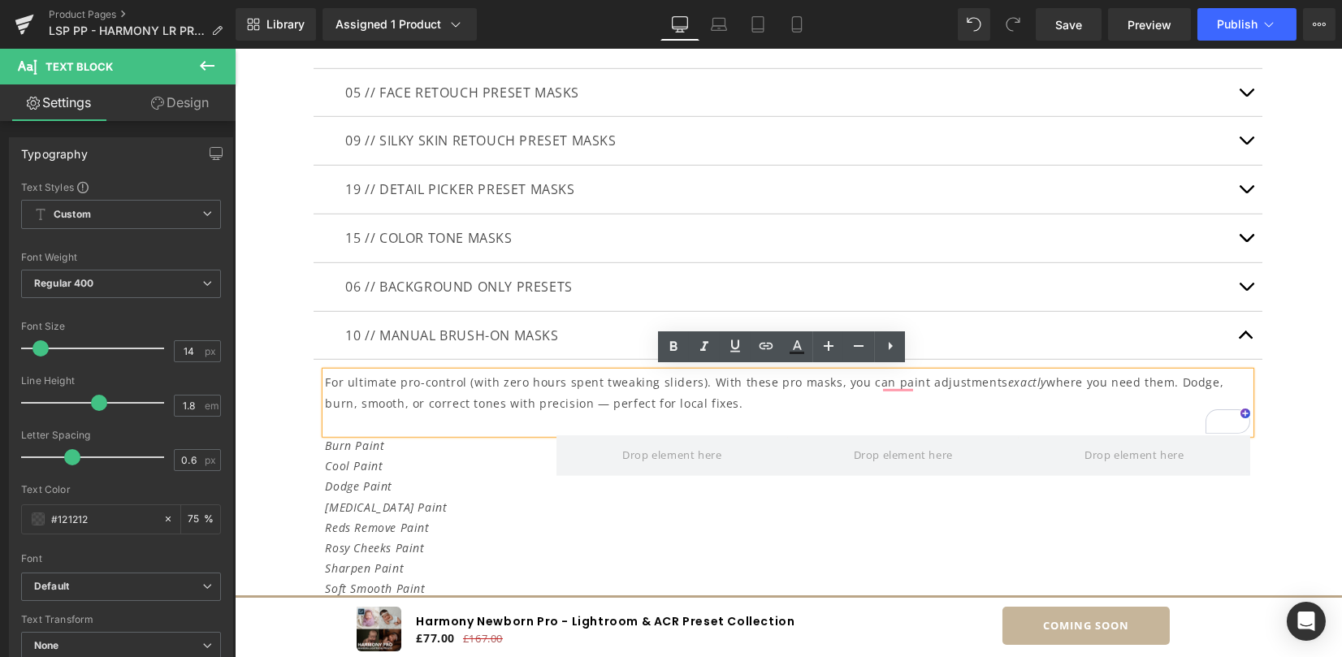
drag, startPoint x: 846, startPoint y: 401, endPoint x: 693, endPoint y: 375, distance: 154.9
click at [701, 376] on p "For ultimate pro-control (with zero hours spent tweaking sliders). With these p…" at bounding box center [788, 392] width 924 height 41
copy p "With these pro masks, you can paint adjustments exactly where you need them. Do…"
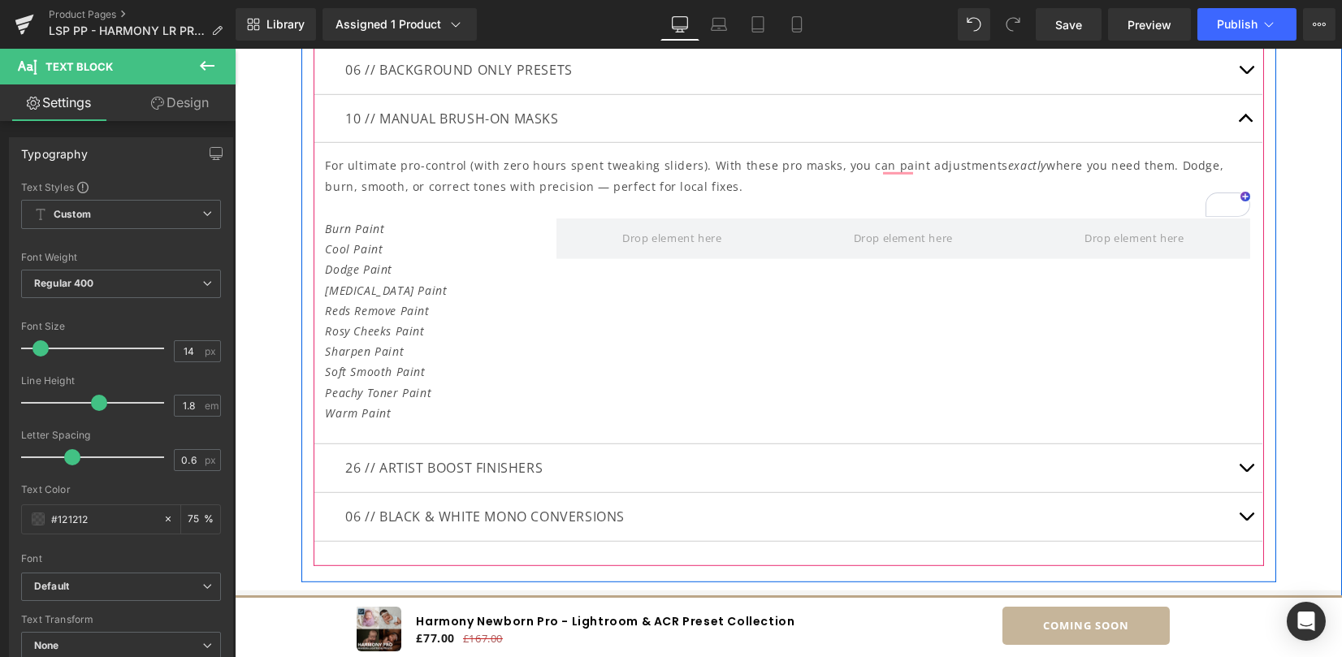
scroll to position [6147, 0]
drag, startPoint x: 1244, startPoint y: 462, endPoint x: 528, endPoint y: 359, distance: 723.8
click at [1246, 472] on span "button" at bounding box center [1246, 472] width 0 height 0
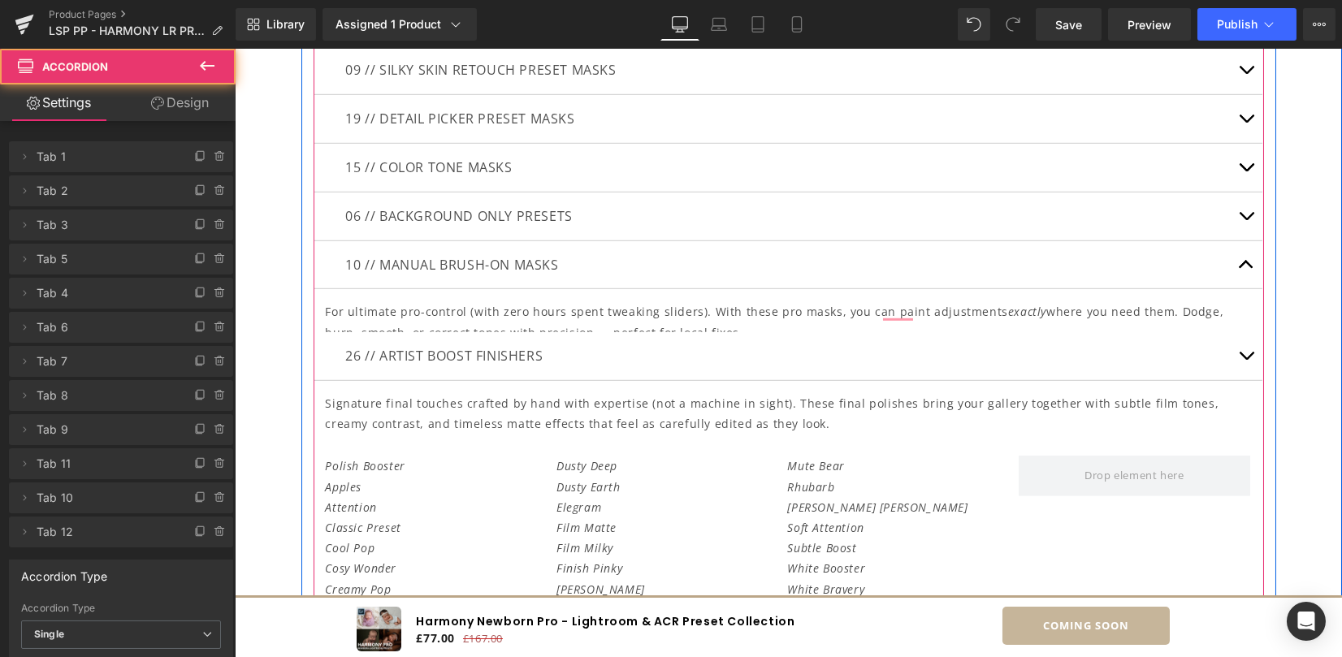
scroll to position [5846, 0]
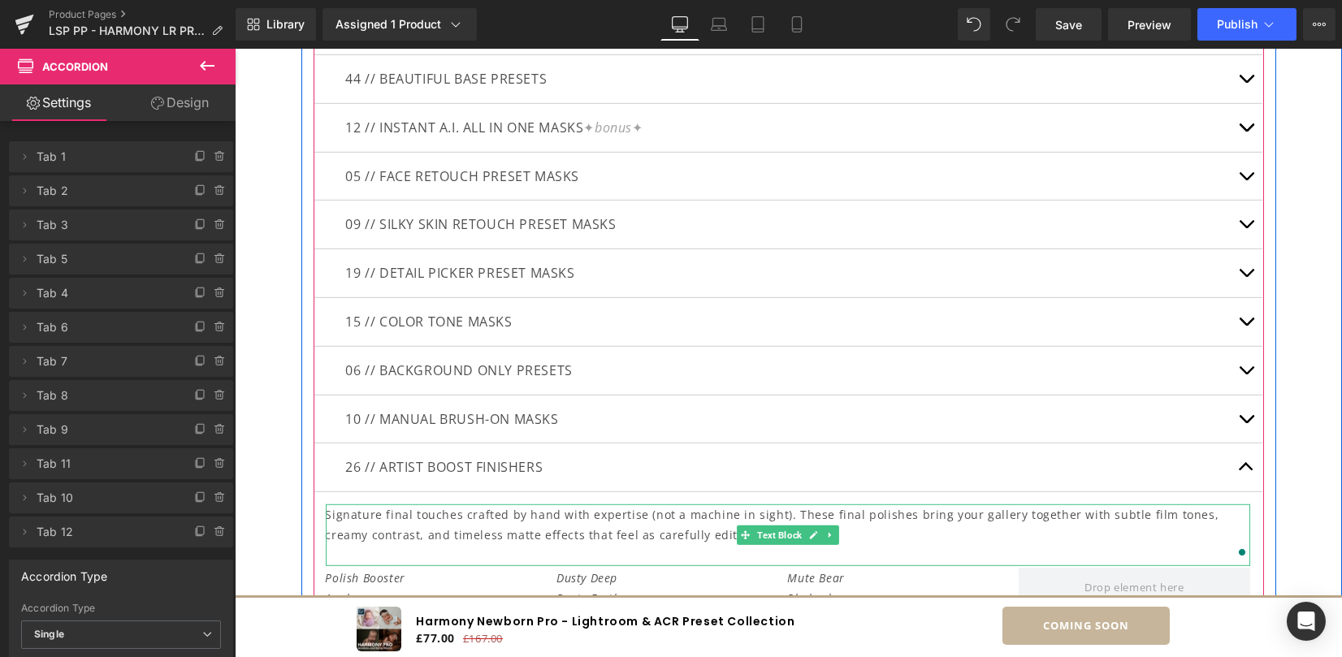
click at [353, 532] on p "Signature final touches crafted by hand with expertise (not a machine in sight)…" at bounding box center [788, 524] width 924 height 41
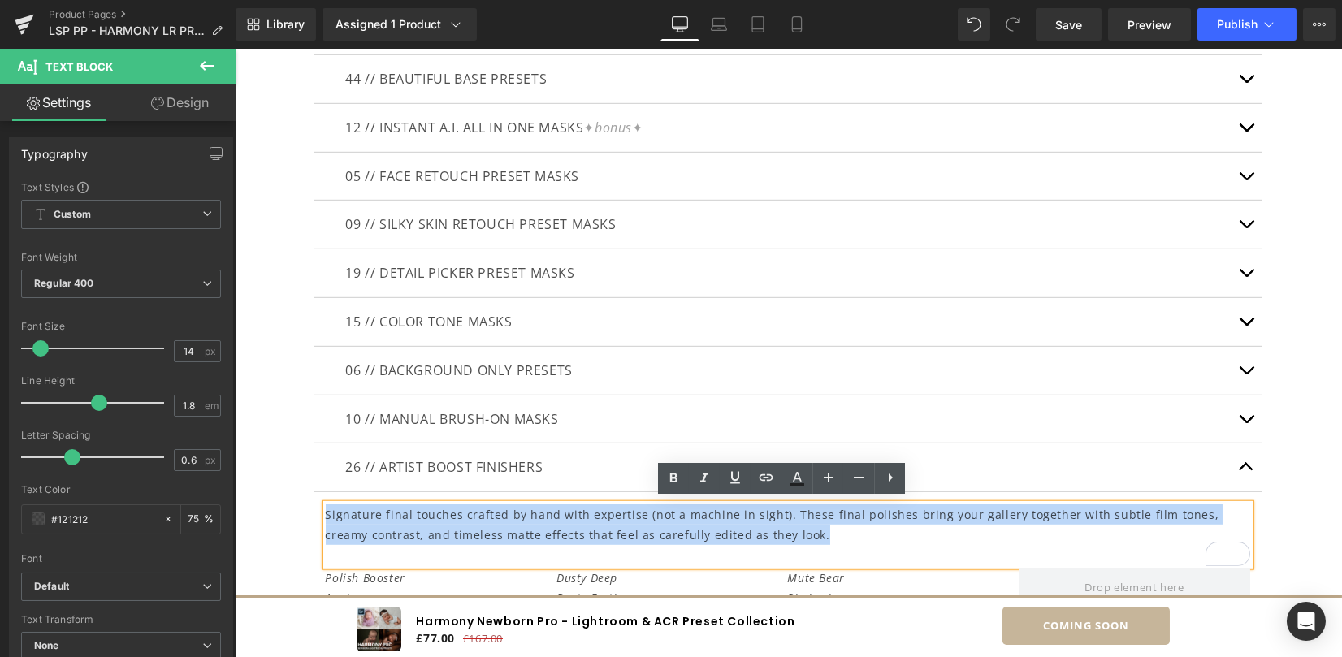
drag, startPoint x: 344, startPoint y: 514, endPoint x: 906, endPoint y: 524, distance: 562.1
click at [906, 524] on p "Signature final touches crafted by hand with expertise (not a machine in sight)…" at bounding box center [788, 524] width 924 height 41
copy p "Signature final touches crafted by hand with expertise (not a machine in sight)…"
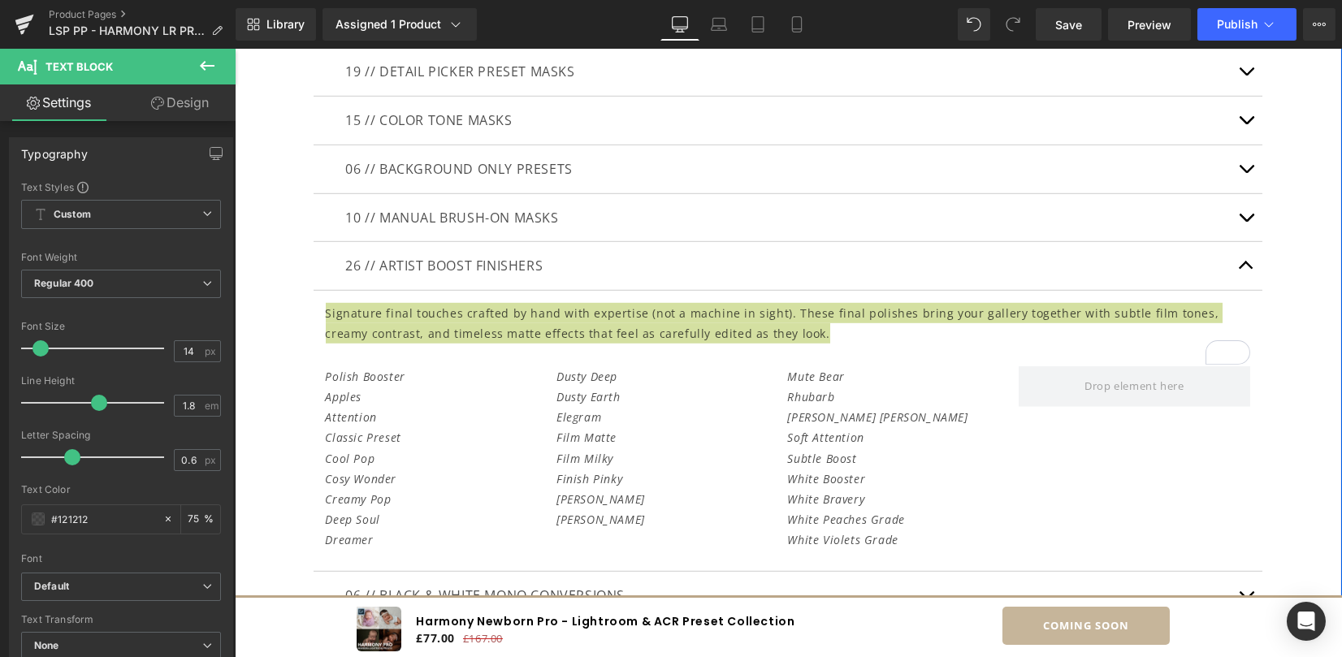
scroll to position [5955, 0]
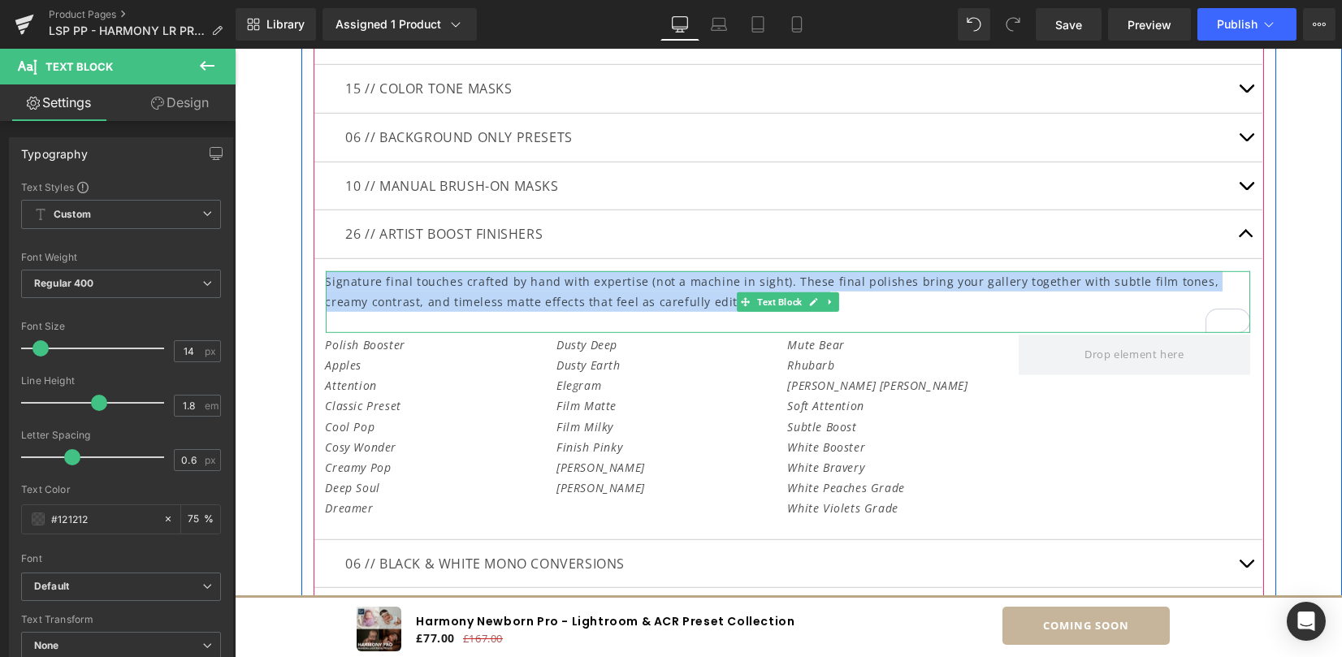
scroll to position [6388, 0]
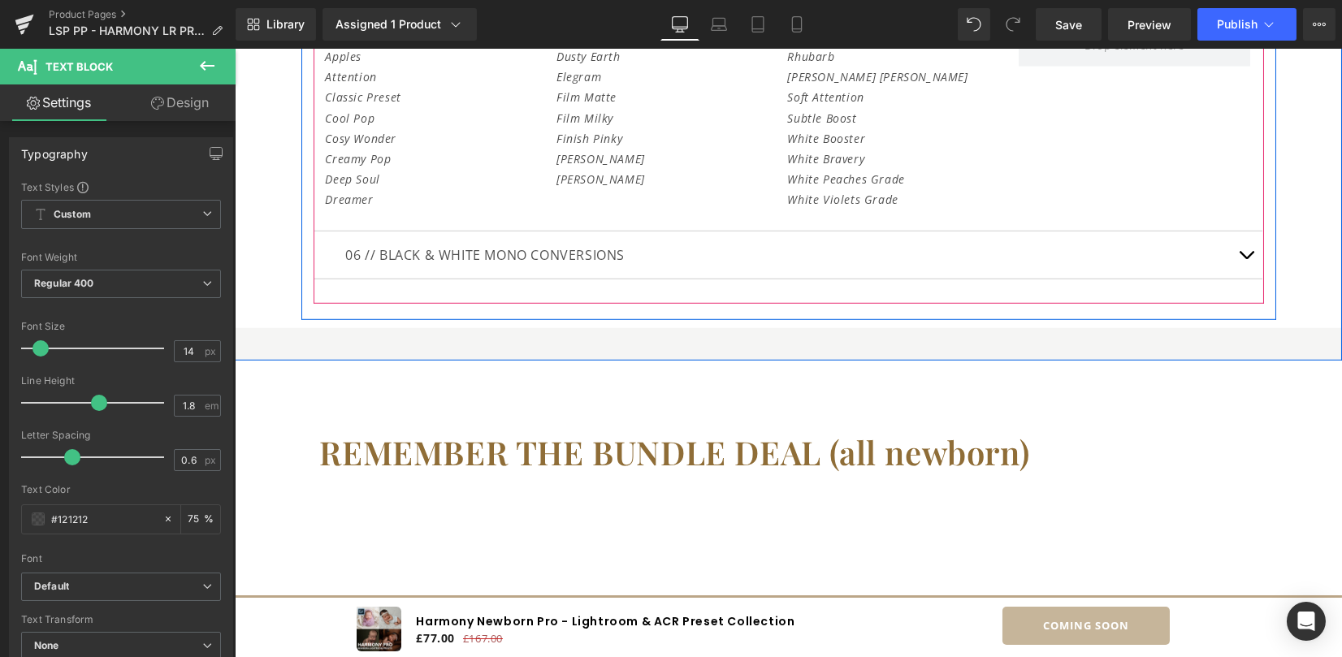
click at [1240, 250] on button "button" at bounding box center [1246, 255] width 32 height 48
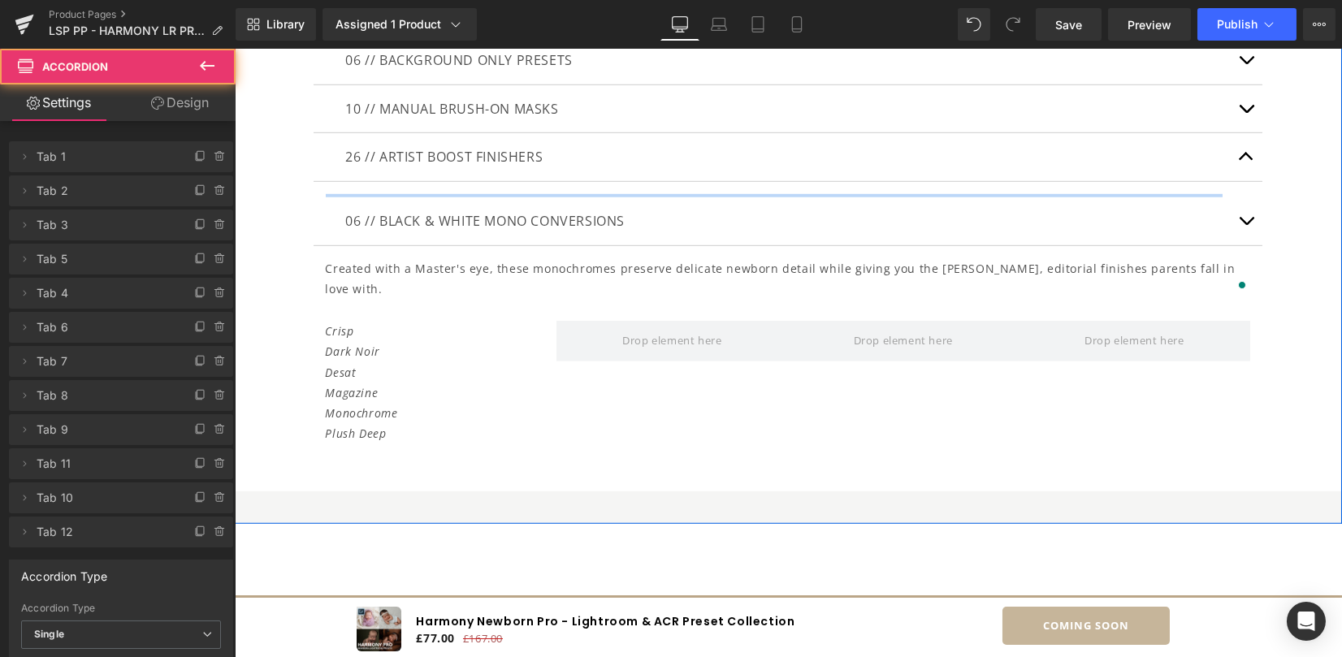
scroll to position [6108, 0]
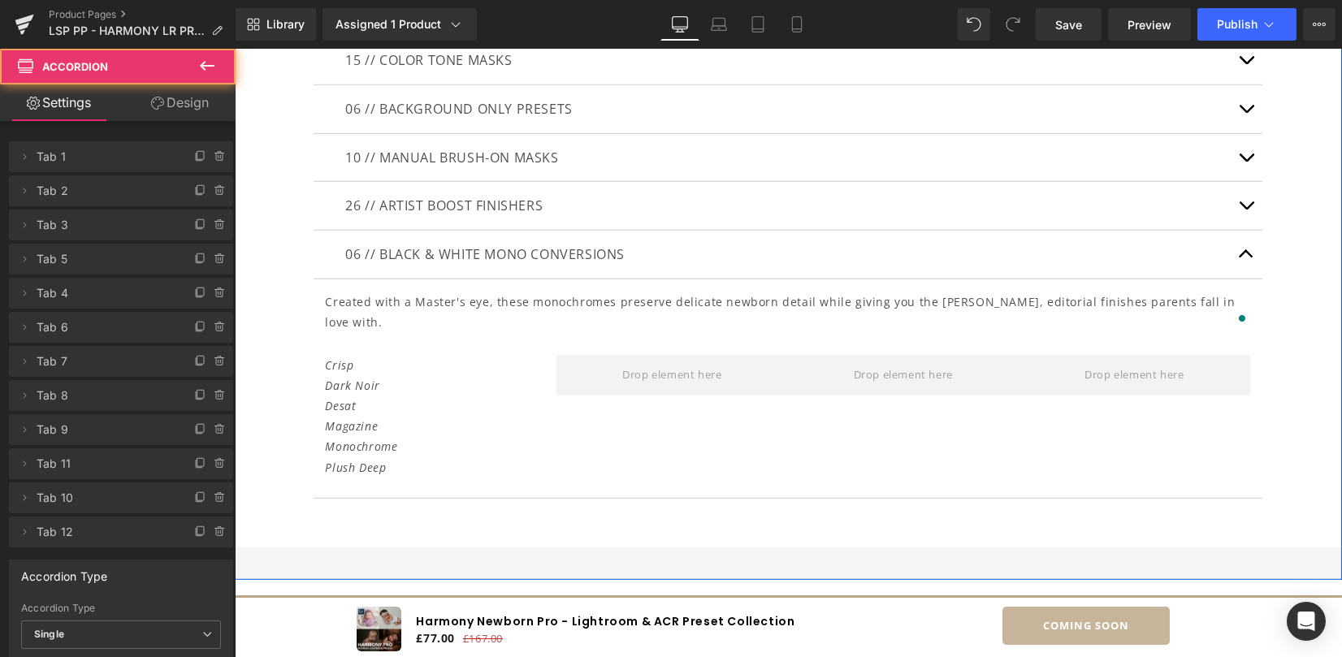
click at [338, 305] on p "Created with a Master's eye, these monochromes preserve delicate newborn detail…" at bounding box center [788, 312] width 924 height 41
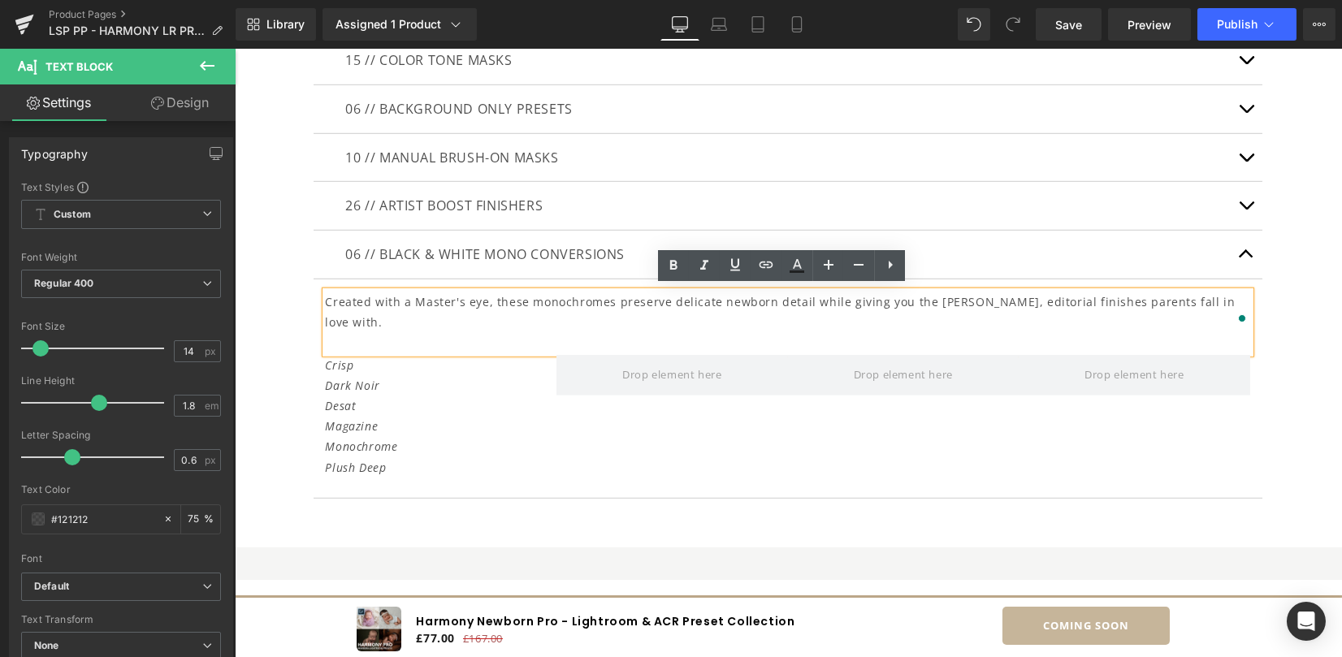
click at [326, 303] on p "Created with a Master's eye, these monochromes preserve delicate newborn detail…" at bounding box center [788, 312] width 924 height 41
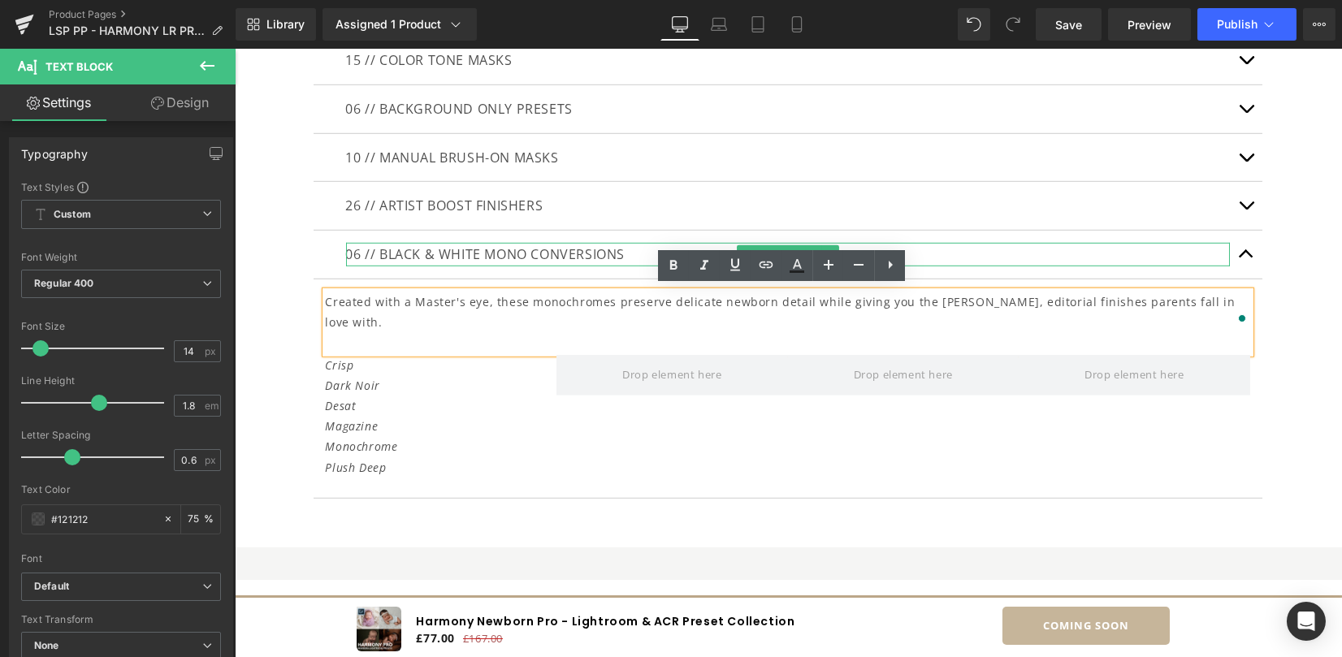
drag, startPoint x: 395, startPoint y: 248, endPoint x: 380, endPoint y: 246, distance: 14.7
click at [395, 248] on p "06 // BLACK & WHITE MONO CONVERSIONS" at bounding box center [788, 255] width 884 height 24
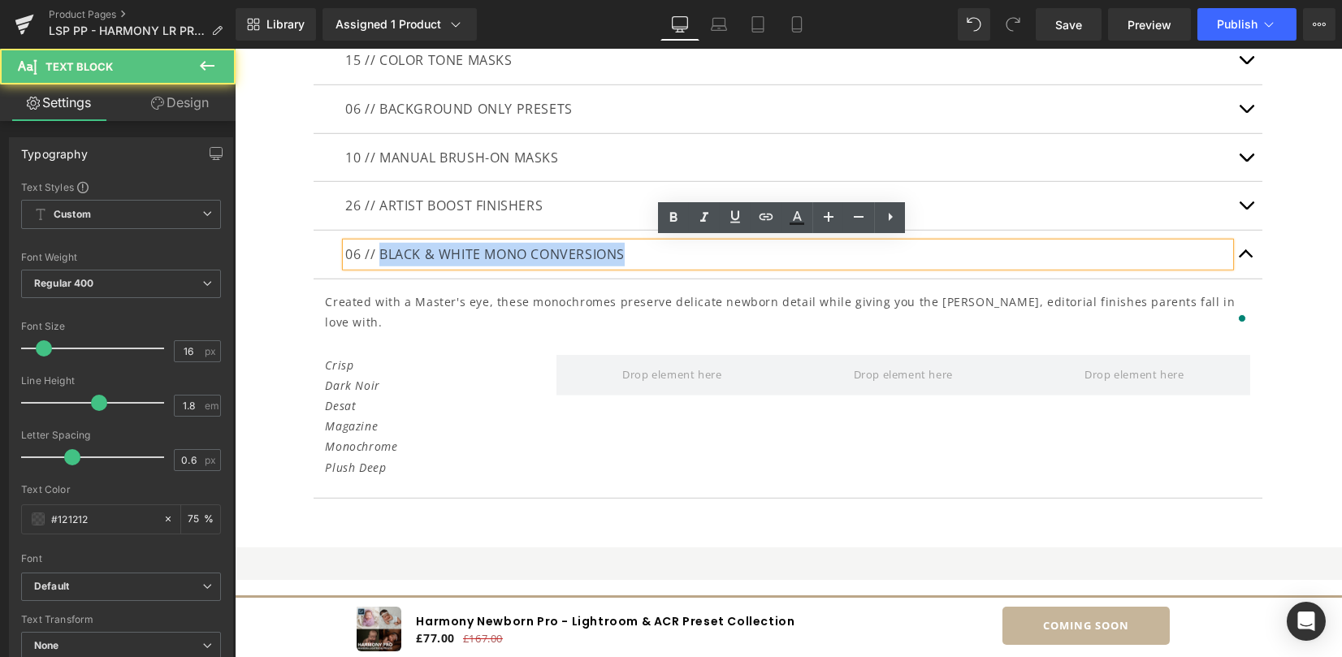
drag, startPoint x: 627, startPoint y: 254, endPoint x: 672, endPoint y: 259, distance: 44.9
click at [672, 259] on p "06 // BLACK & WHITE MONO CONVERSIONS" at bounding box center [788, 255] width 884 height 24
